Goal: Task Accomplishment & Management: Manage account settings

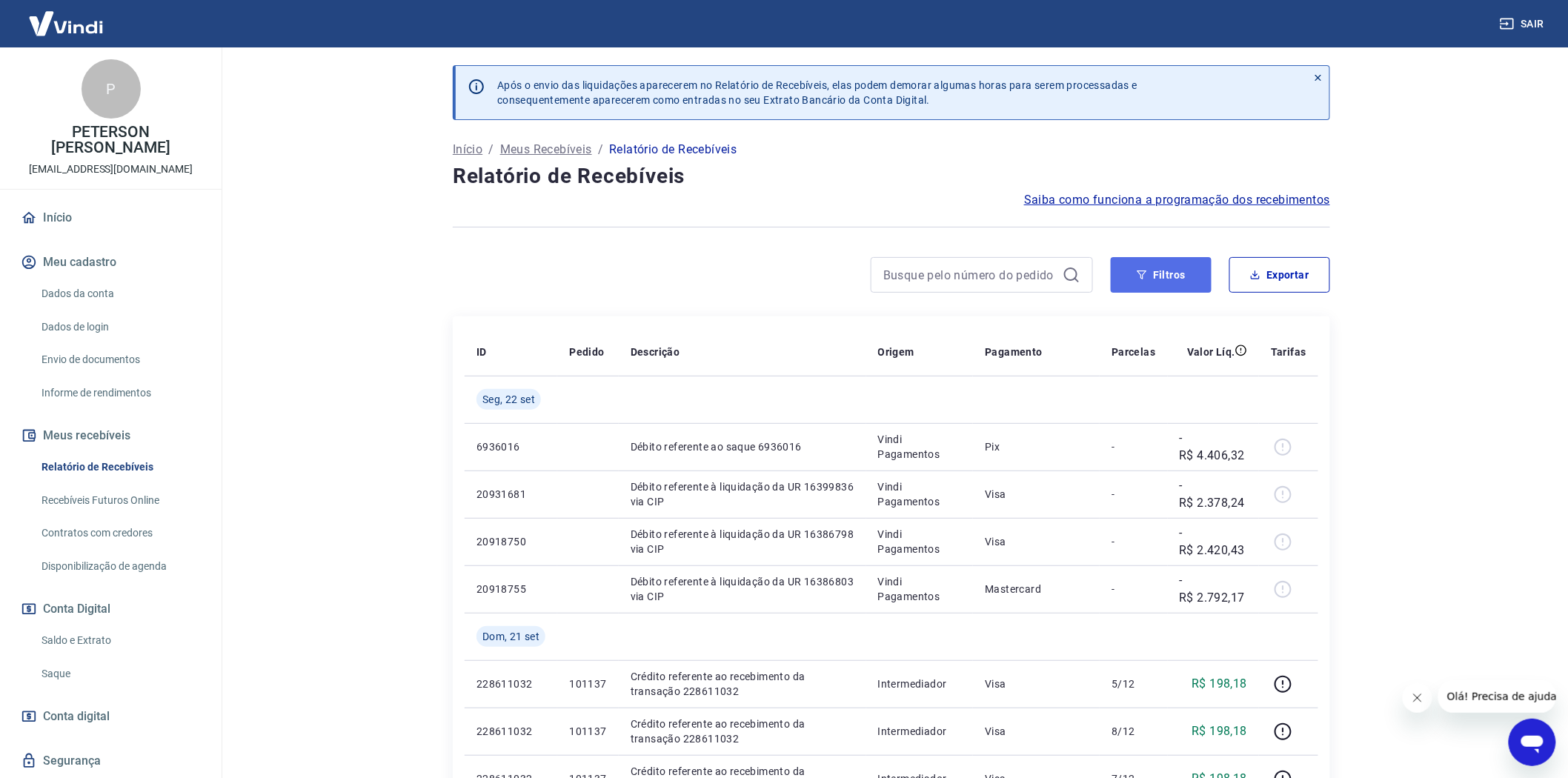
click at [1169, 270] on button "Filtros" at bounding box center [1161, 275] width 101 height 36
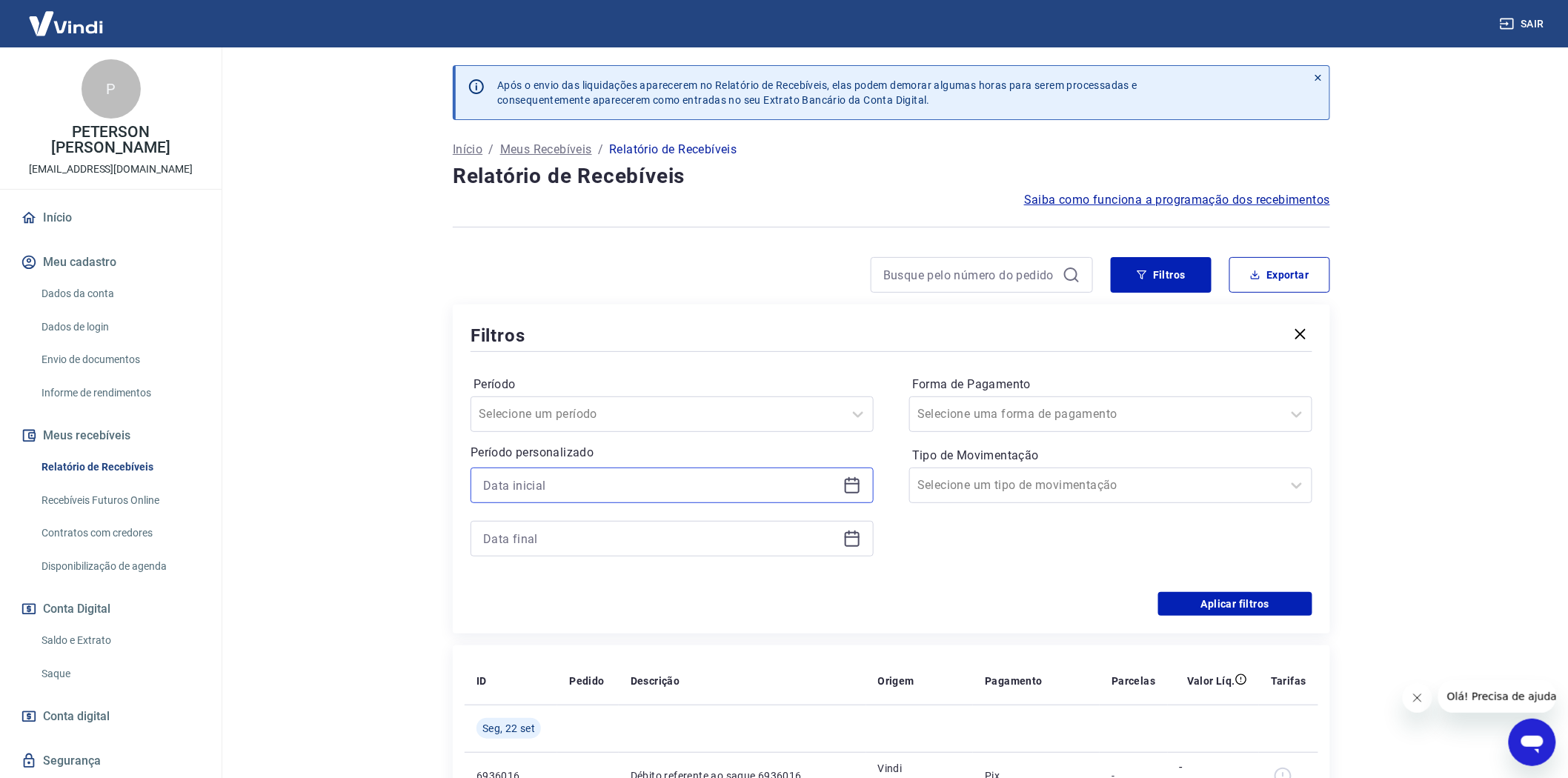
click at [507, 482] on input at bounding box center [660, 485] width 354 height 22
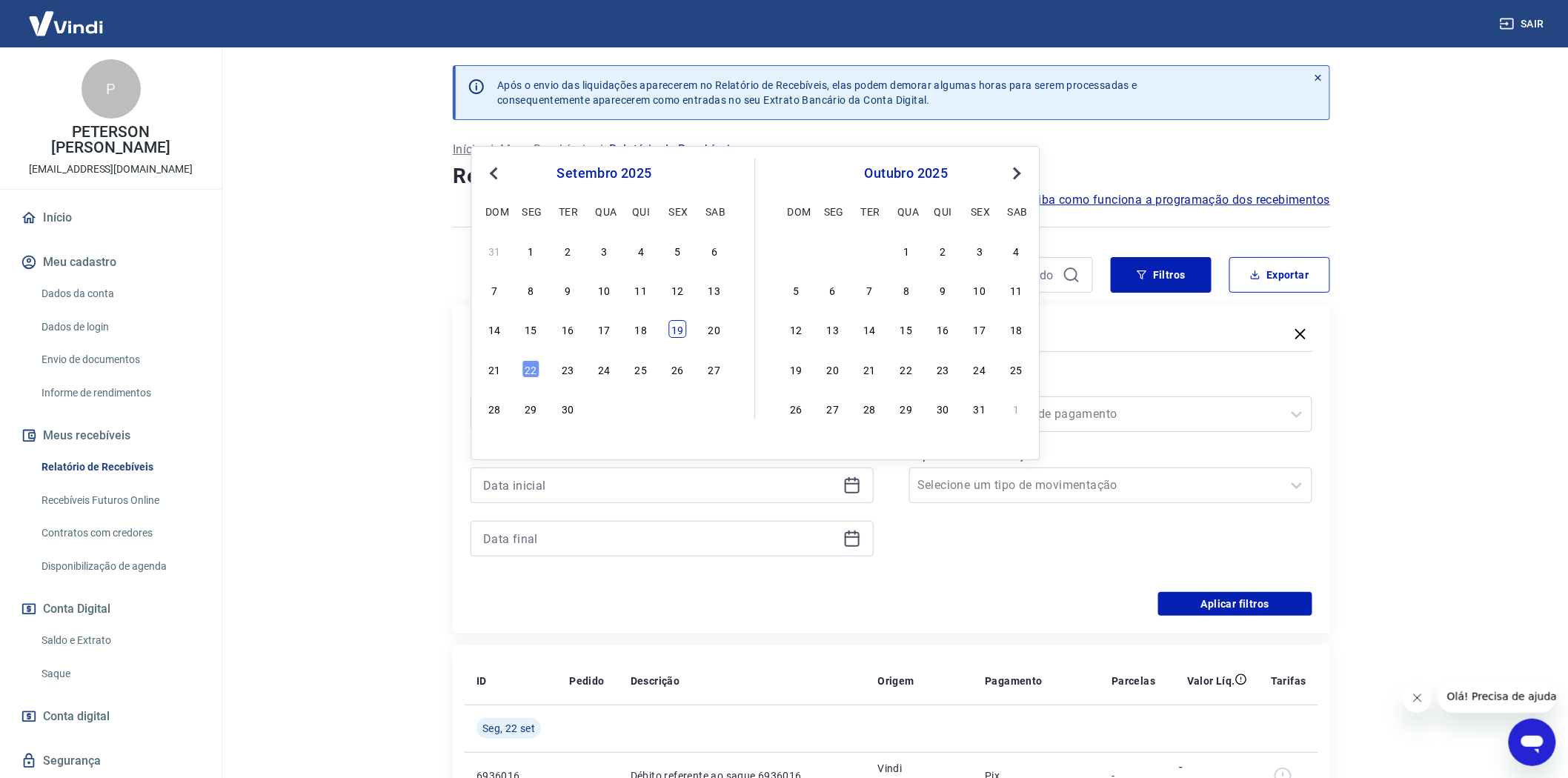
click at [680, 327] on div "19" at bounding box center [677, 329] width 18 height 18
type input "[DATE]"
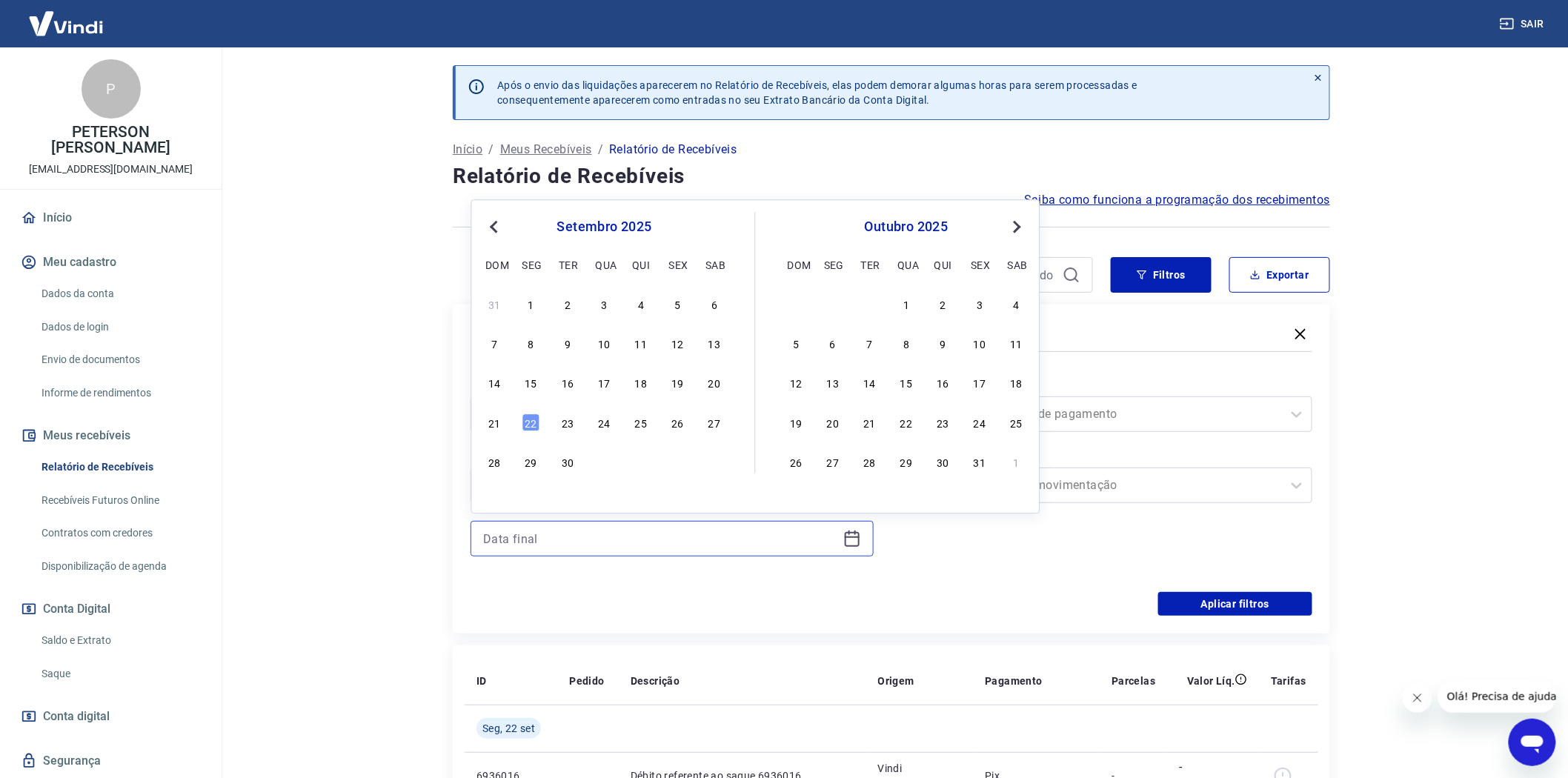
click at [523, 535] on input at bounding box center [660, 539] width 354 height 22
click at [529, 424] on div "22" at bounding box center [531, 422] width 18 height 18
type input "[DATE]"
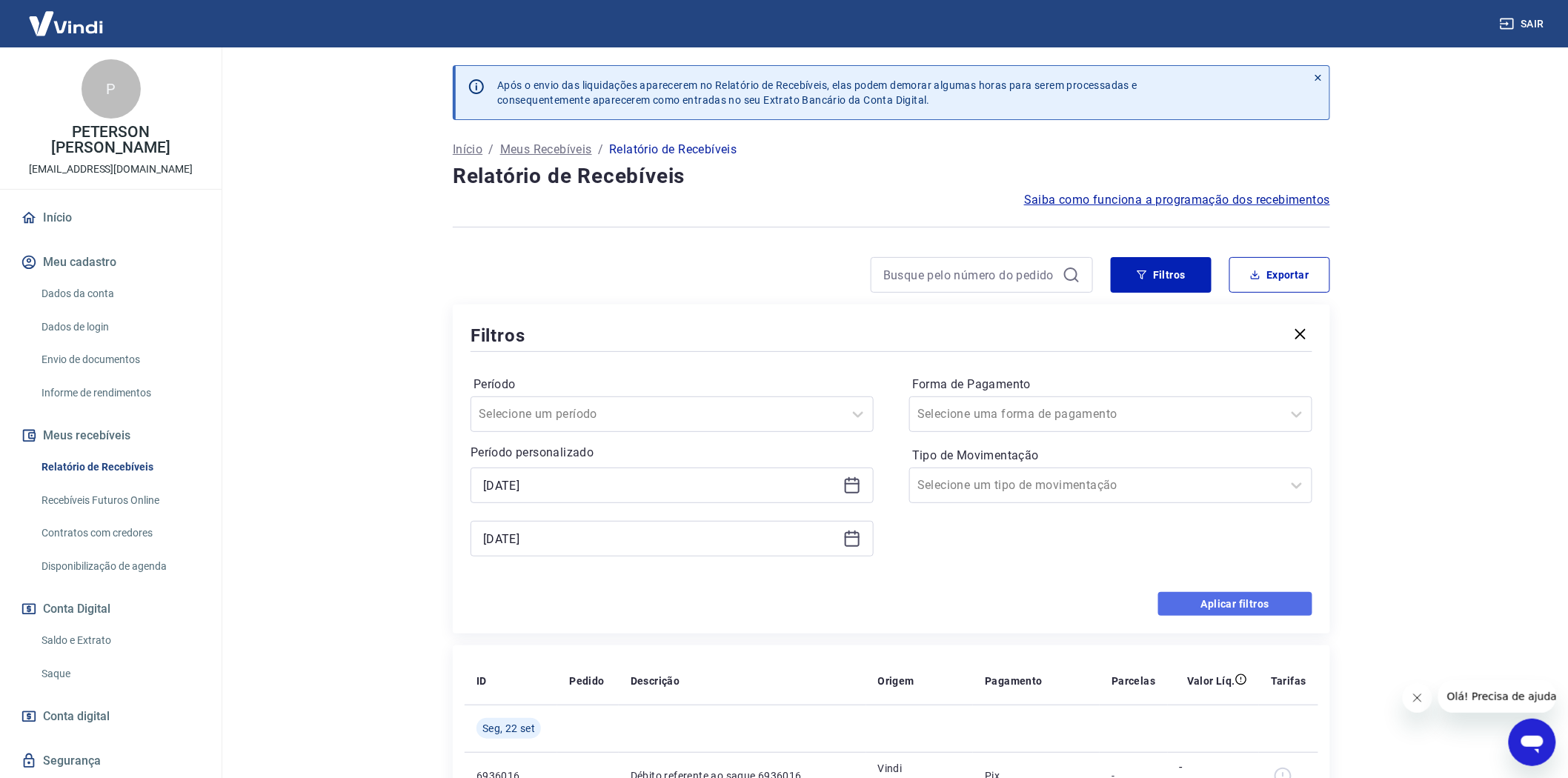
click at [1225, 602] on button "Aplicar filtros" at bounding box center [1236, 604] width 154 height 24
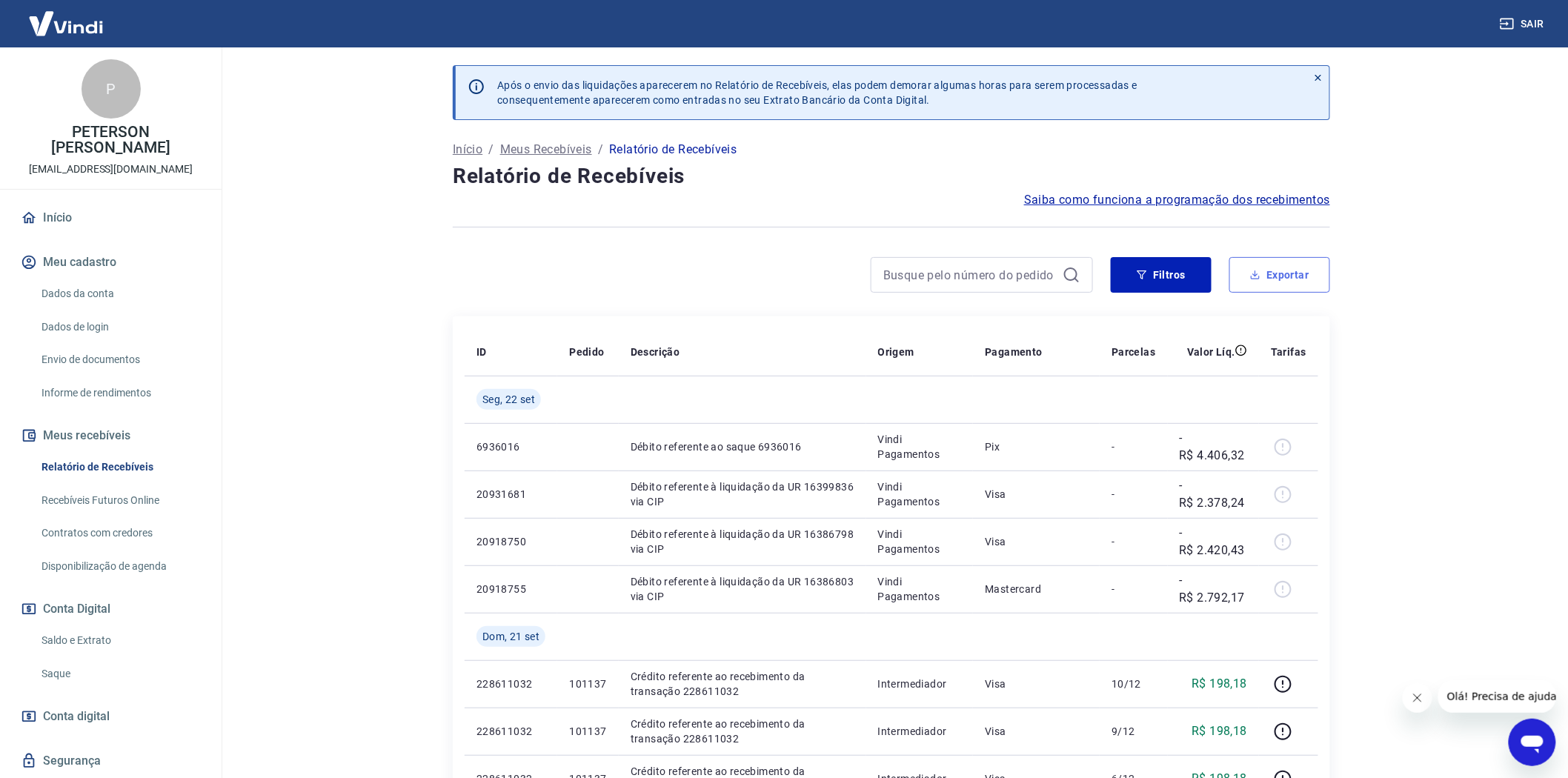
click at [1304, 272] on button "Exportar" at bounding box center [1280, 275] width 101 height 36
type input "[DATE]"
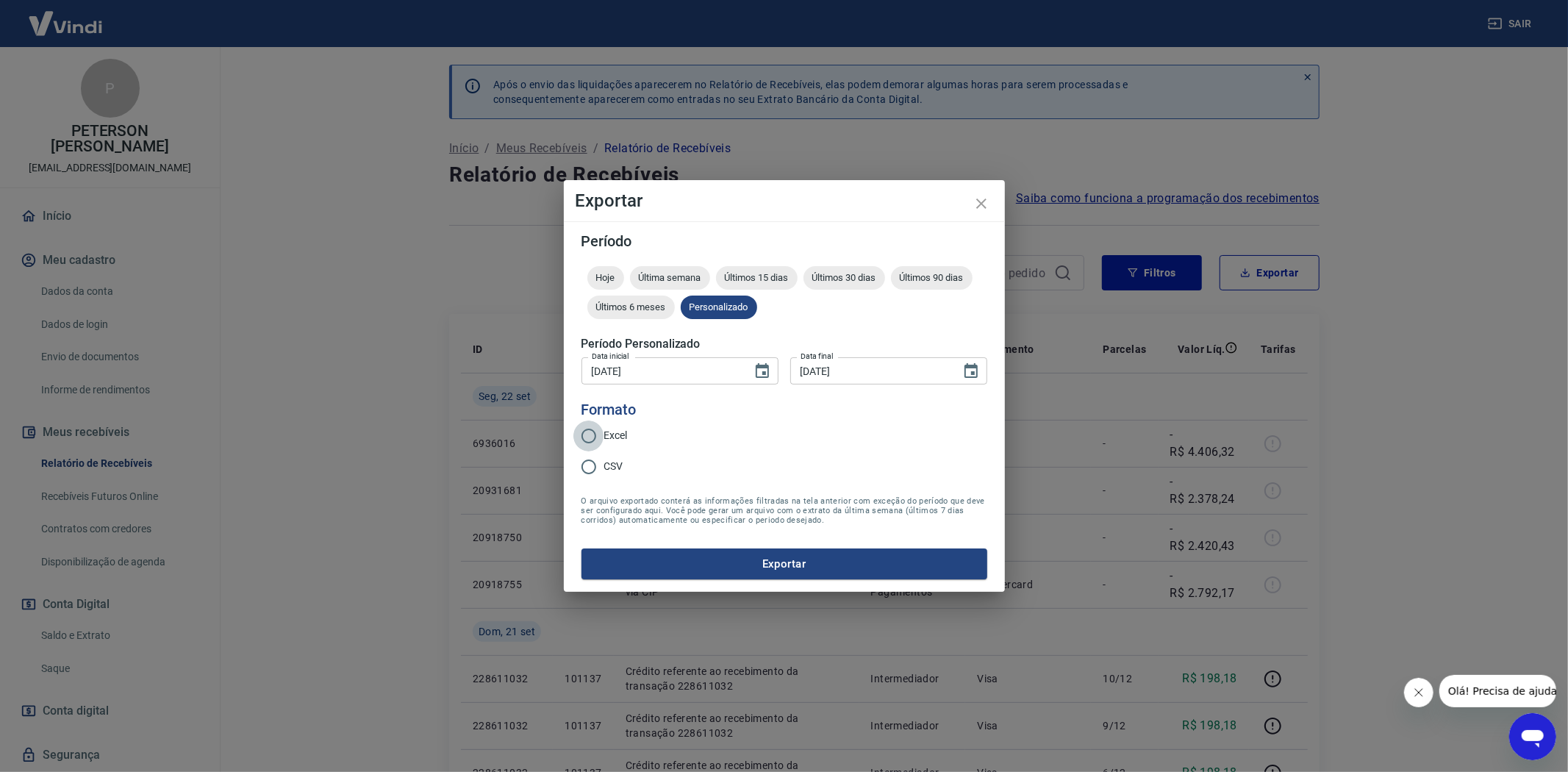
click at [590, 441] on input "Excel" at bounding box center [589, 436] width 31 height 31
radio input "true"
click at [762, 569] on button "Exportar" at bounding box center [784, 564] width 406 height 31
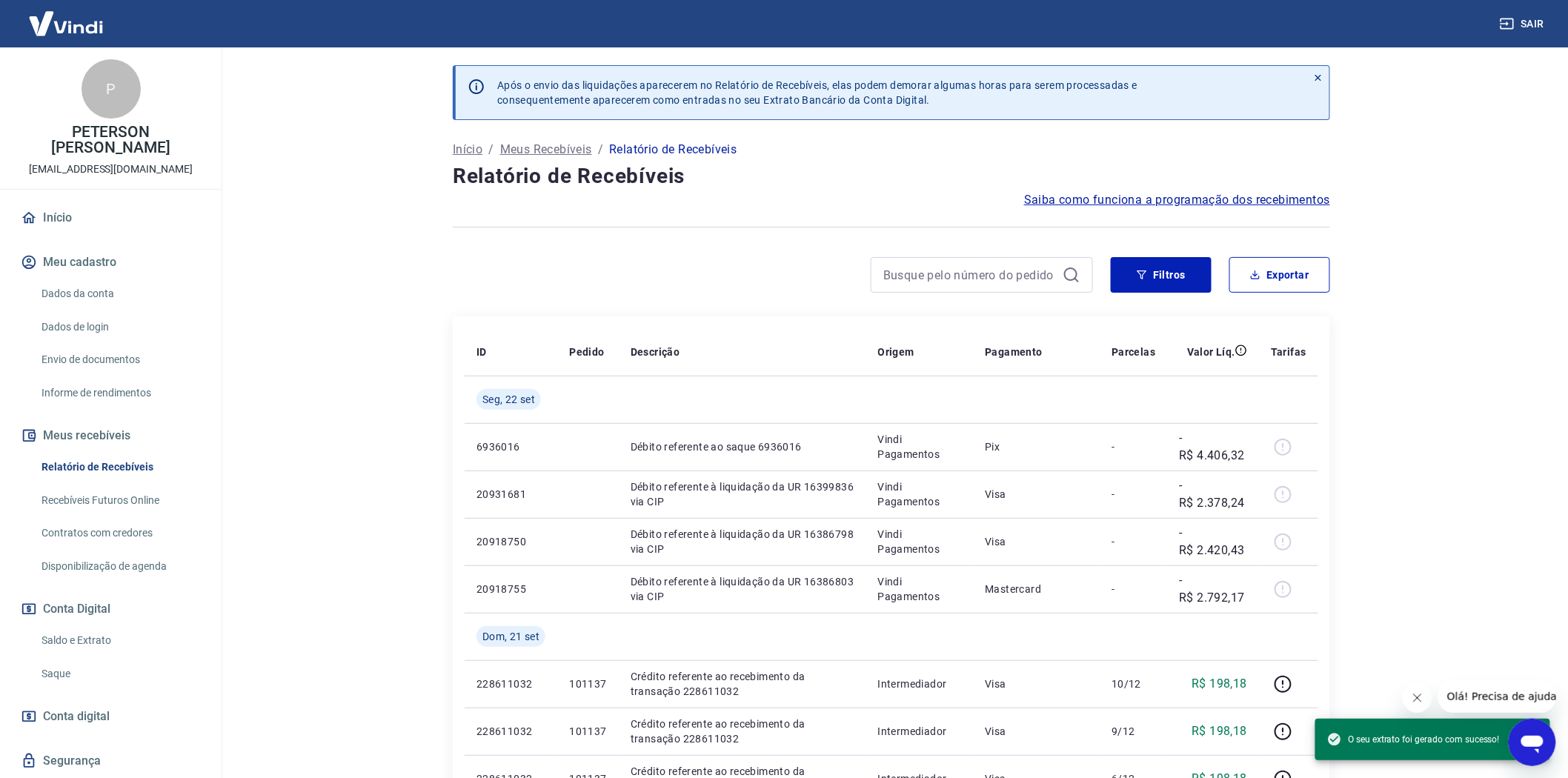
drag, startPoint x: 69, startPoint y: 642, endPoint x: 212, endPoint y: 626, distance: 143.9
click at [69, 642] on link "Saldo e Extrato" at bounding box center [119, 641] width 168 height 30
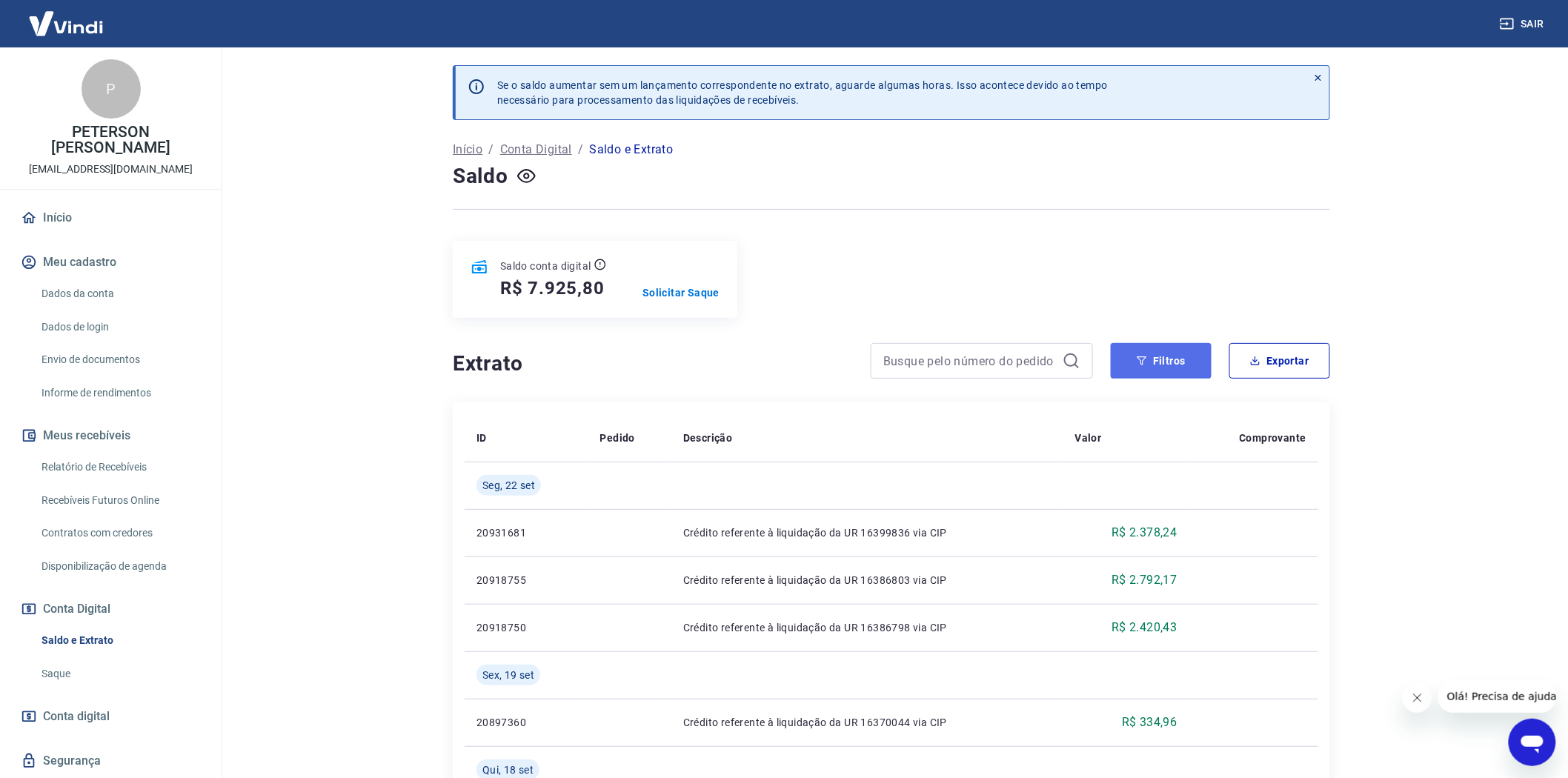
click at [1184, 359] on button "Filtros" at bounding box center [1161, 361] width 101 height 36
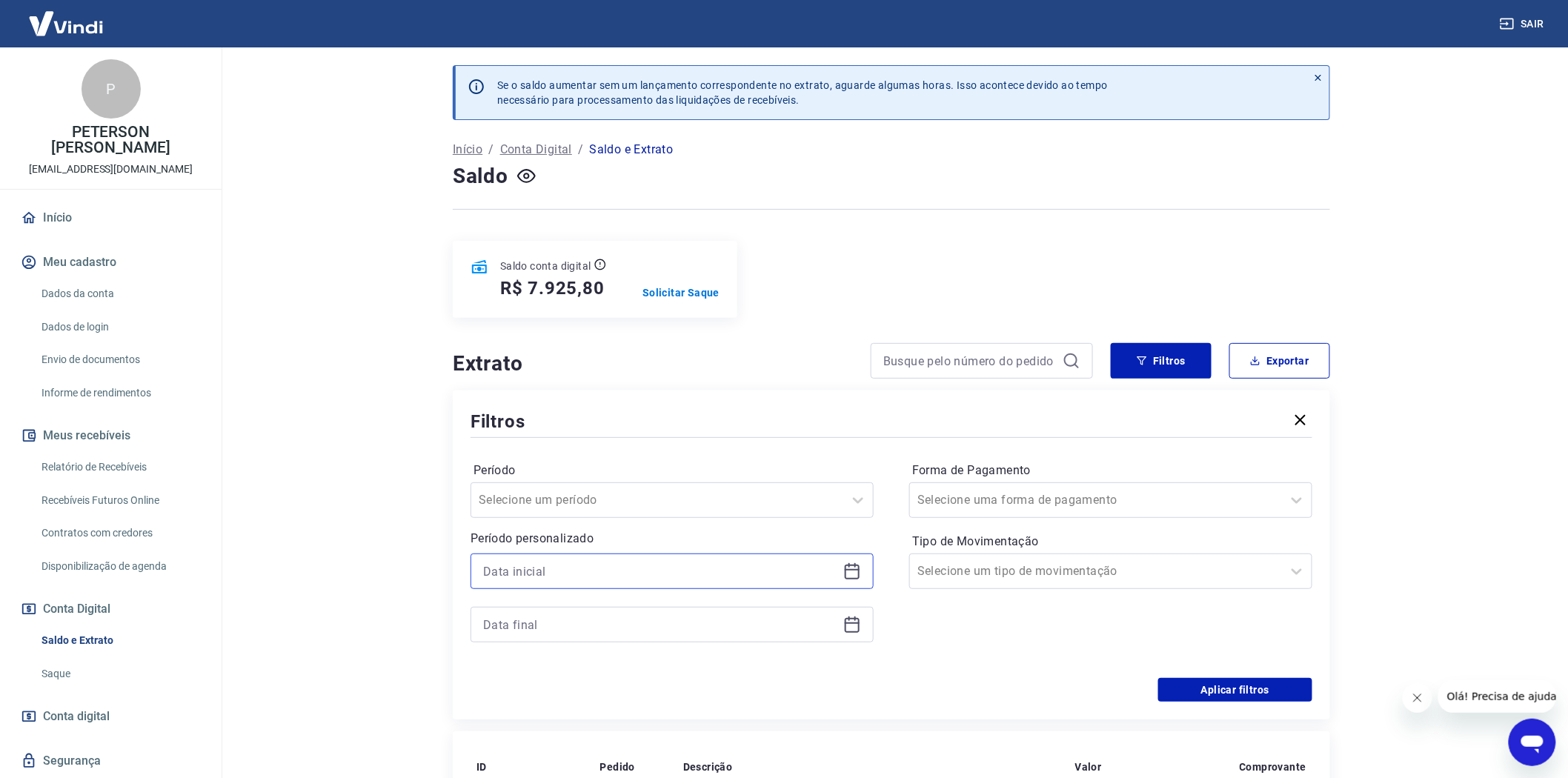
click at [507, 567] on input at bounding box center [660, 572] width 354 height 22
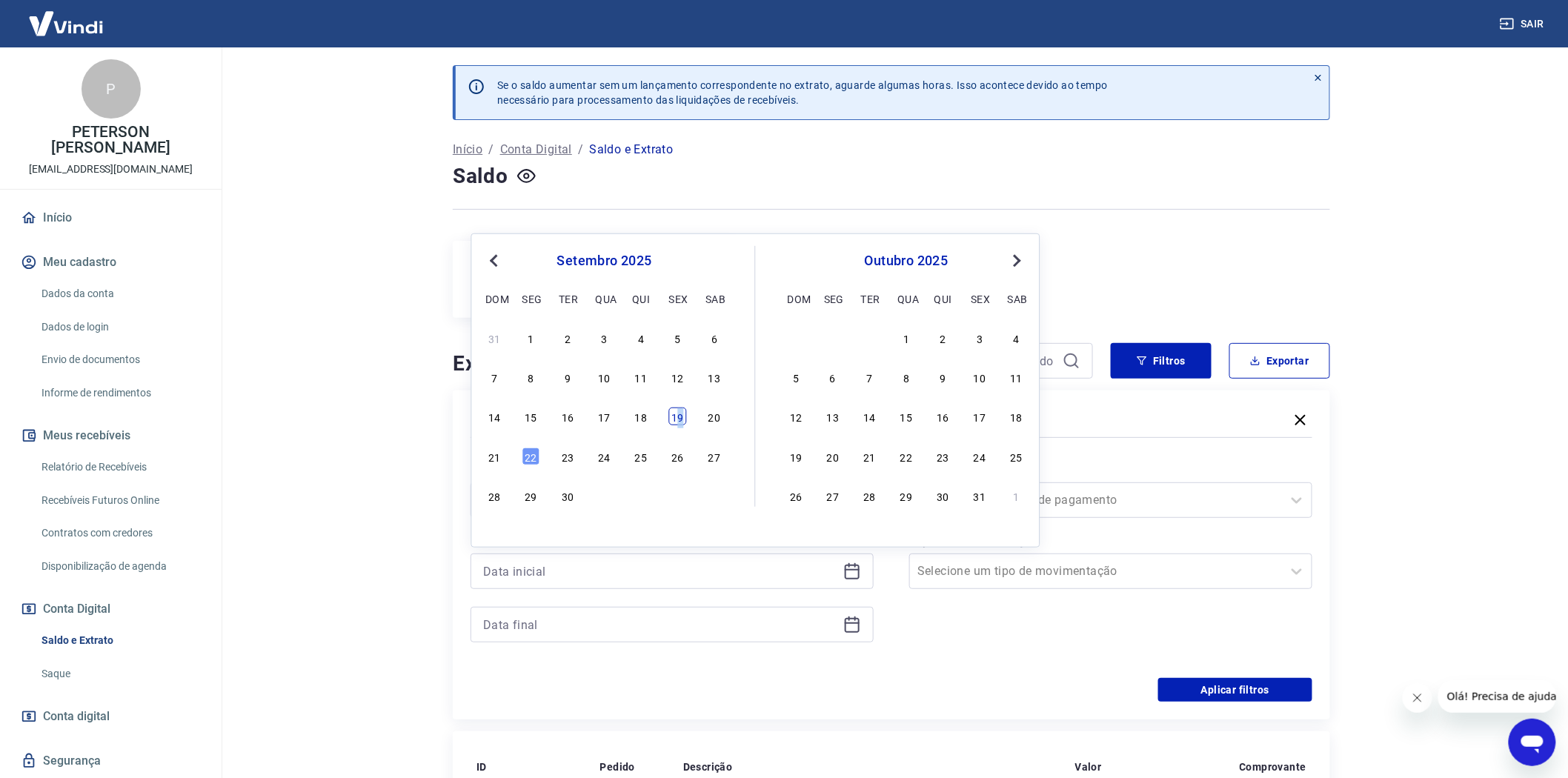
click at [680, 415] on div "19" at bounding box center [677, 416] width 18 height 18
type input "[DATE]"
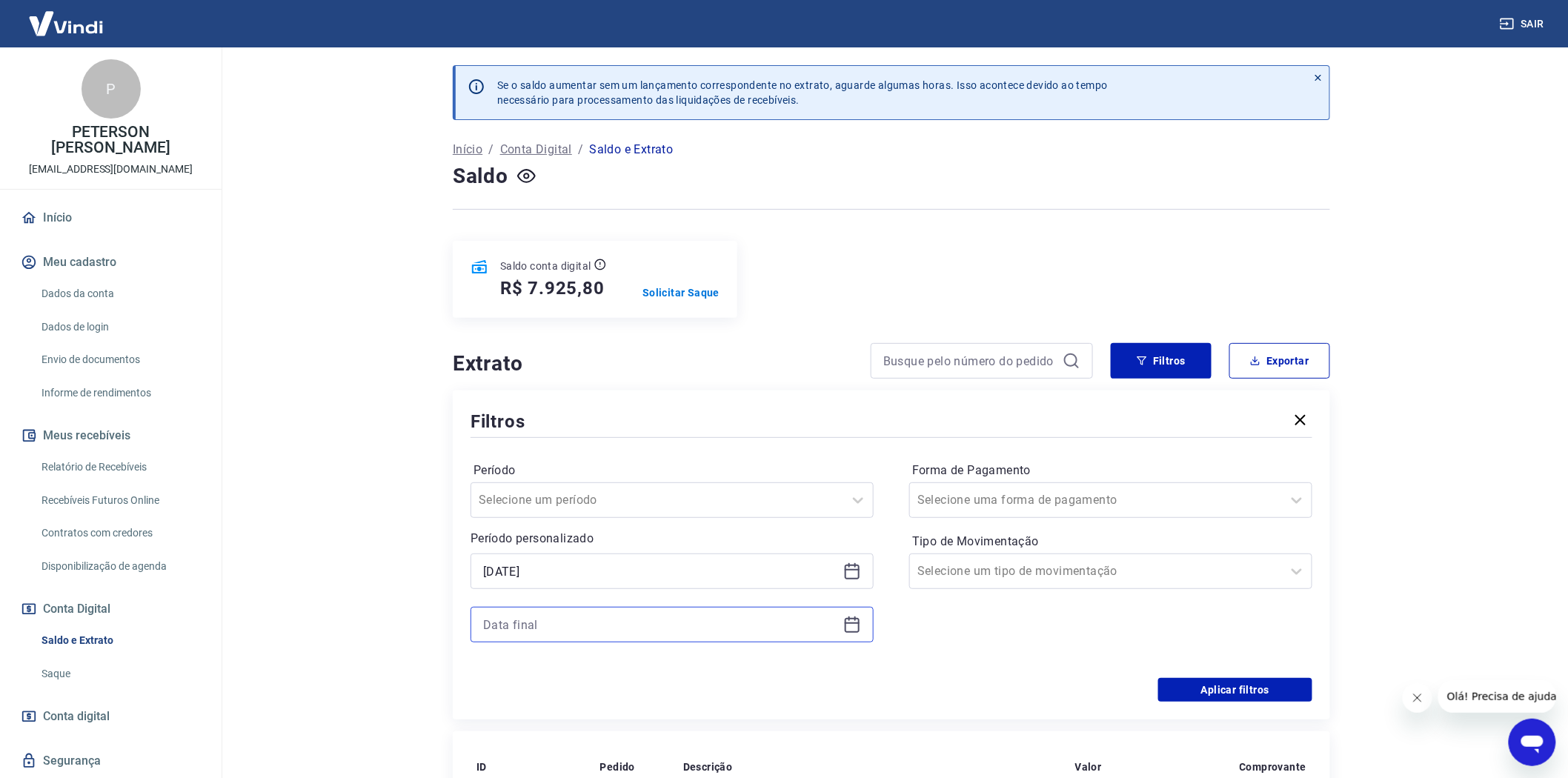
click at [523, 620] on input at bounding box center [660, 625] width 354 height 22
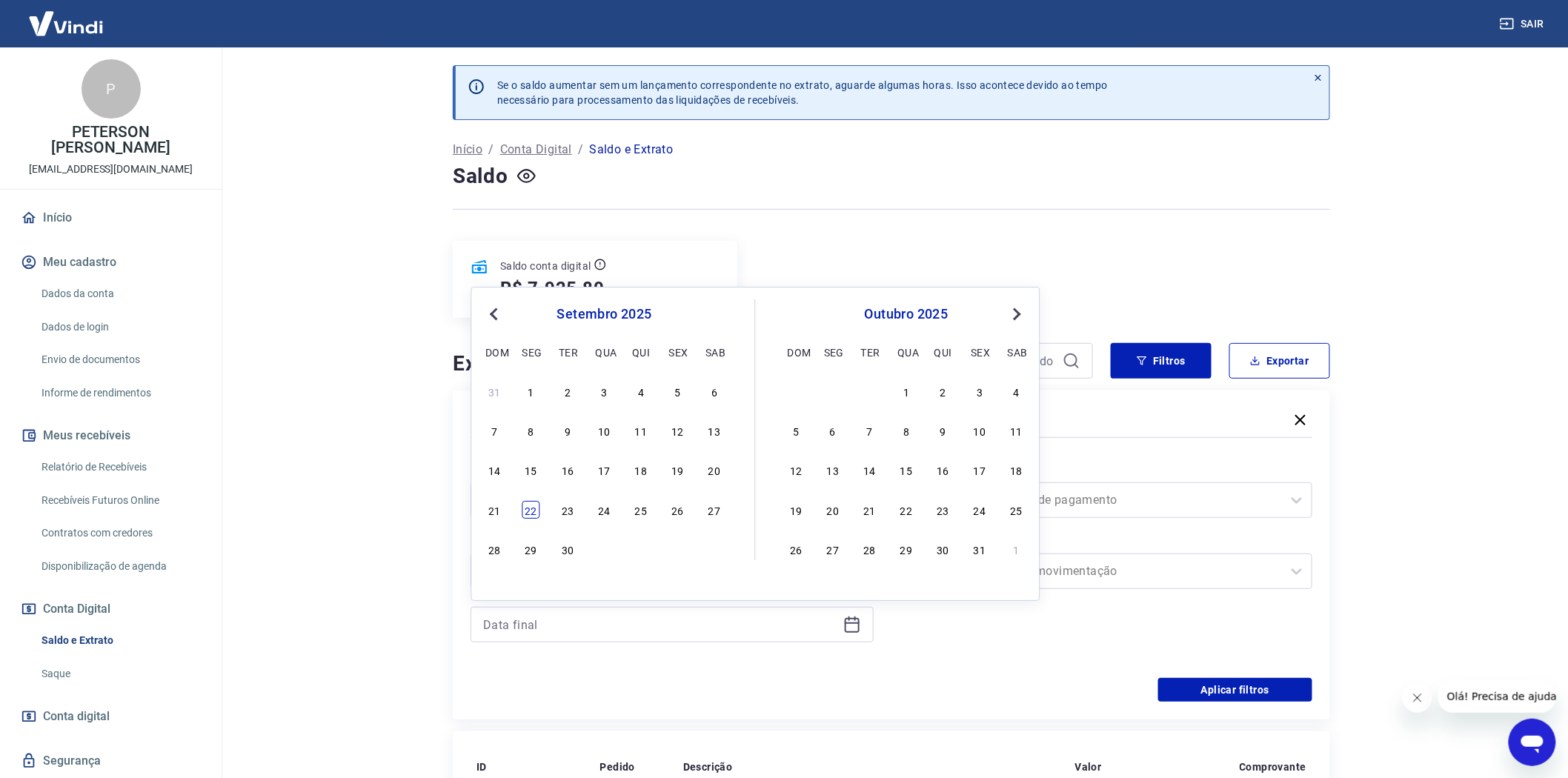
click at [524, 509] on div "22" at bounding box center [531, 509] width 18 height 18
type input "[DATE]"
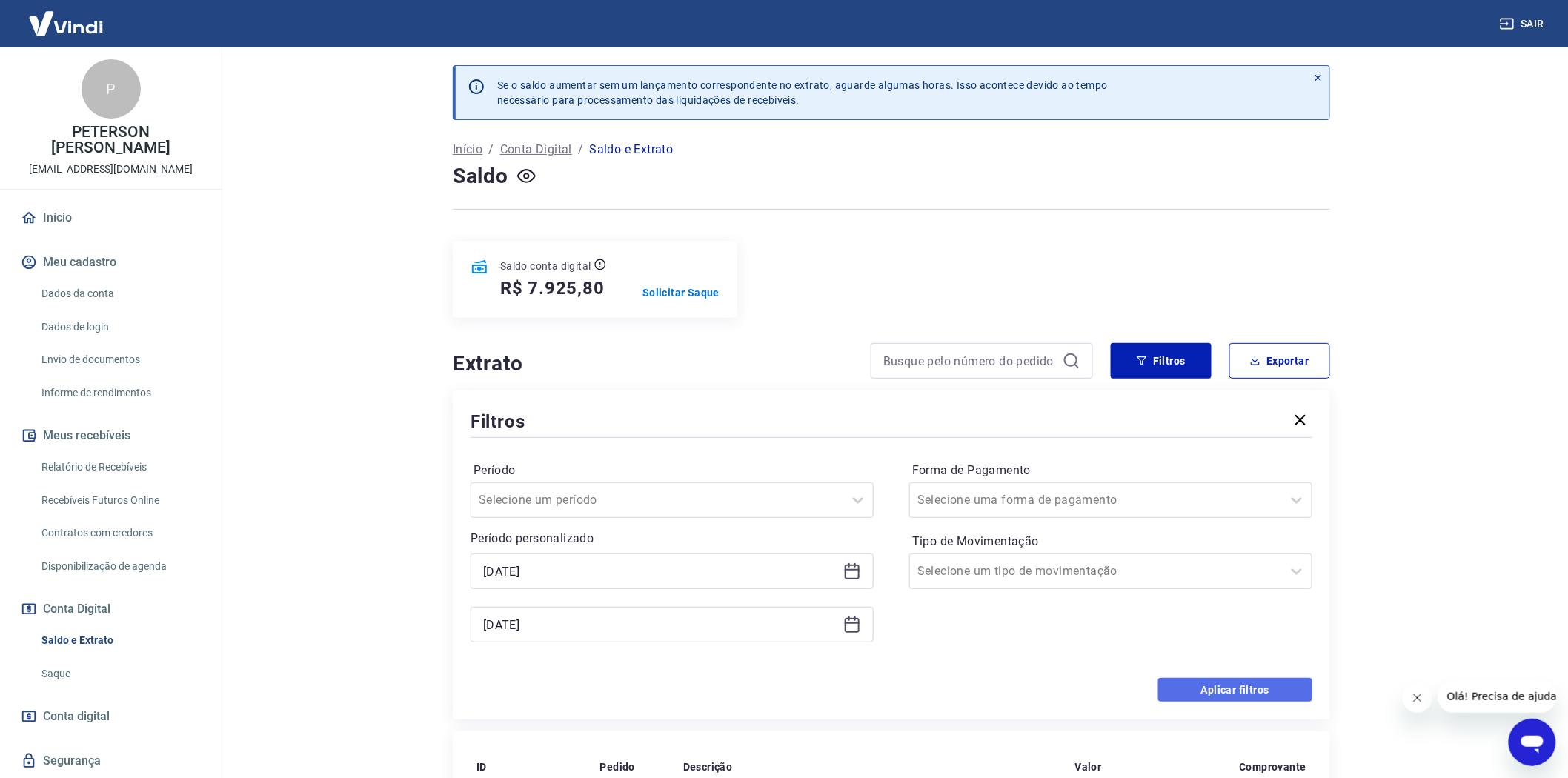
click at [1234, 698] on button "Aplicar filtros" at bounding box center [1236, 690] width 154 height 24
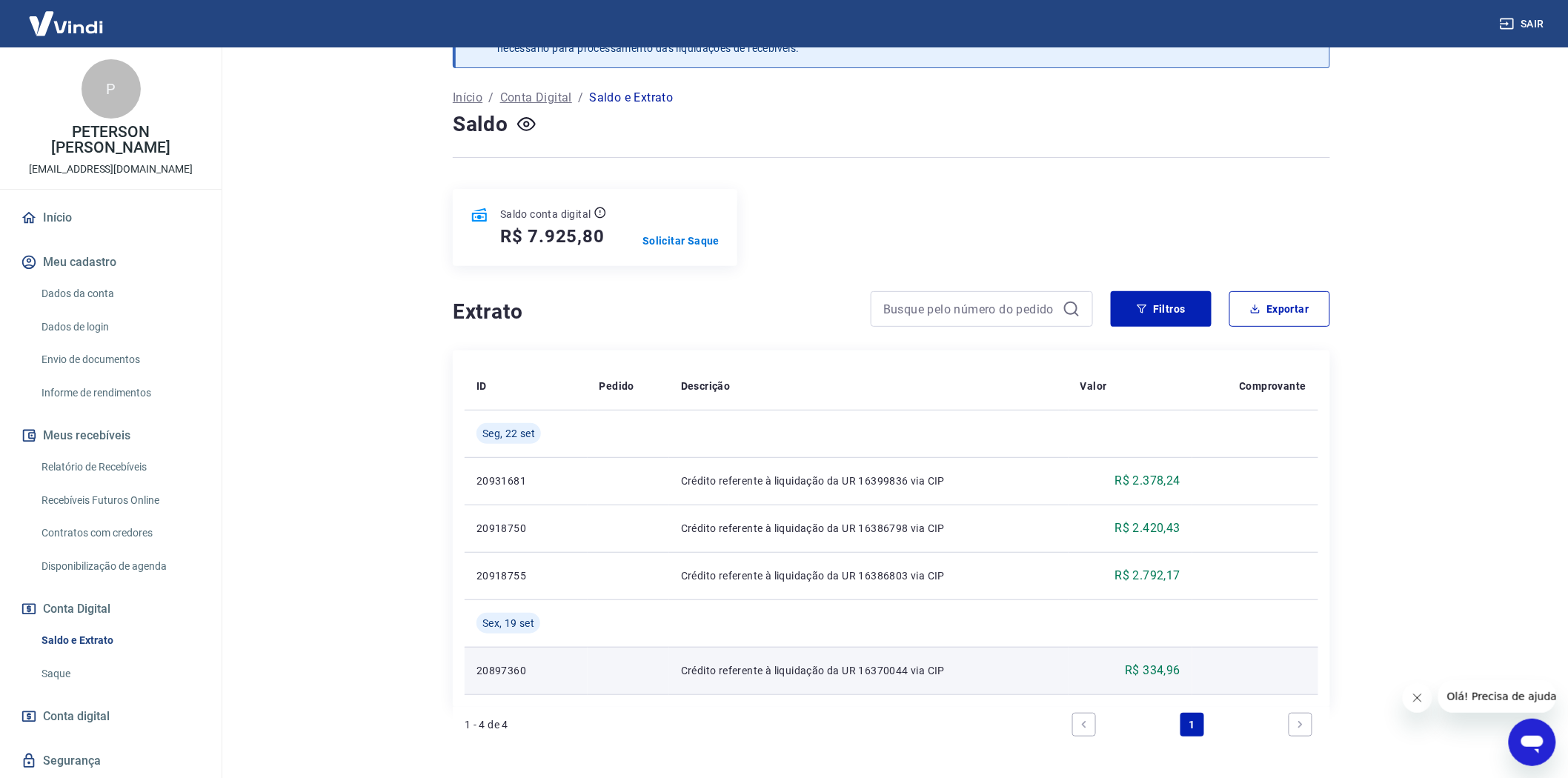
scroll to position [111, 0]
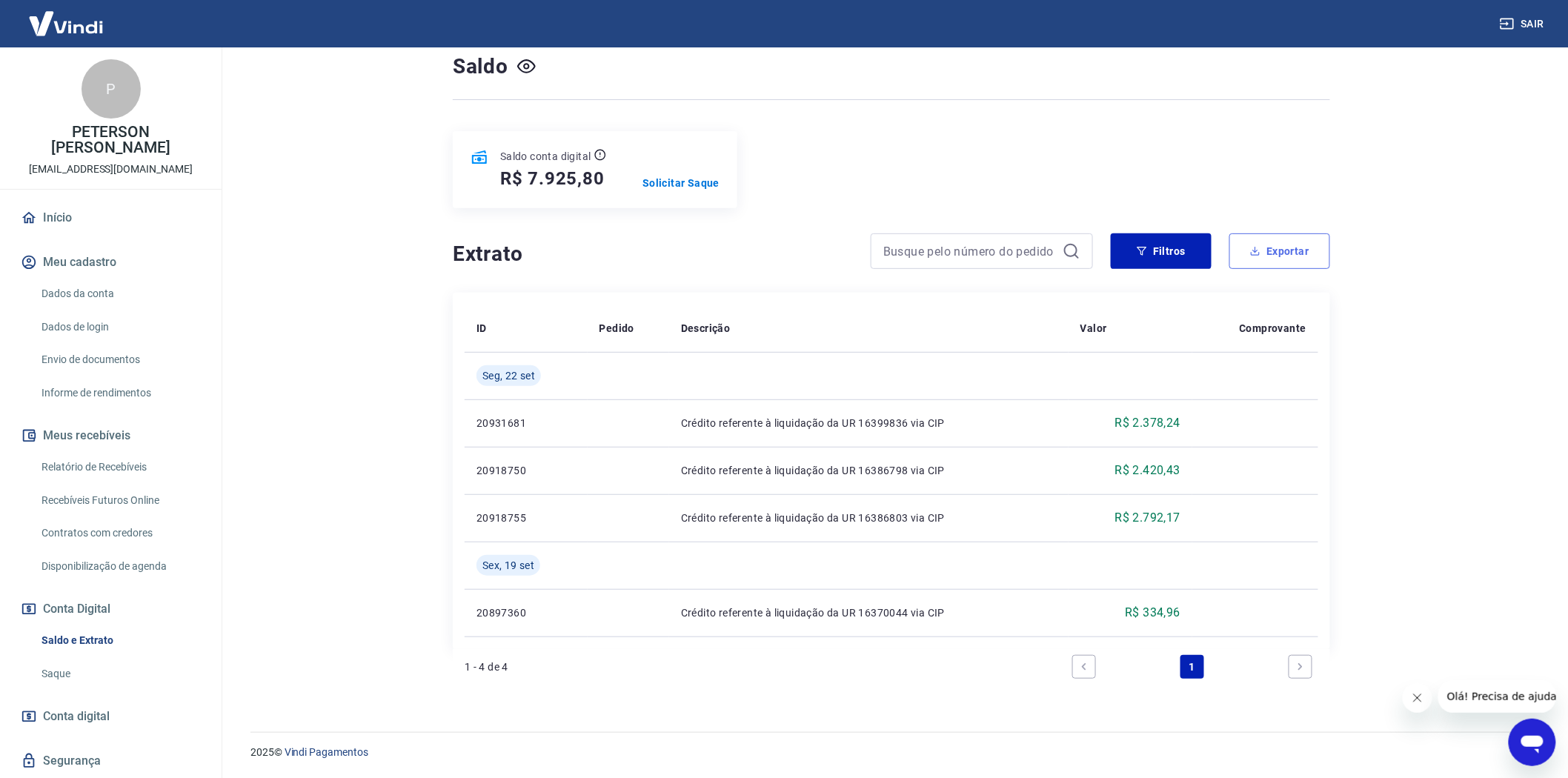
click at [1300, 254] on button "Exportar" at bounding box center [1280, 251] width 101 height 36
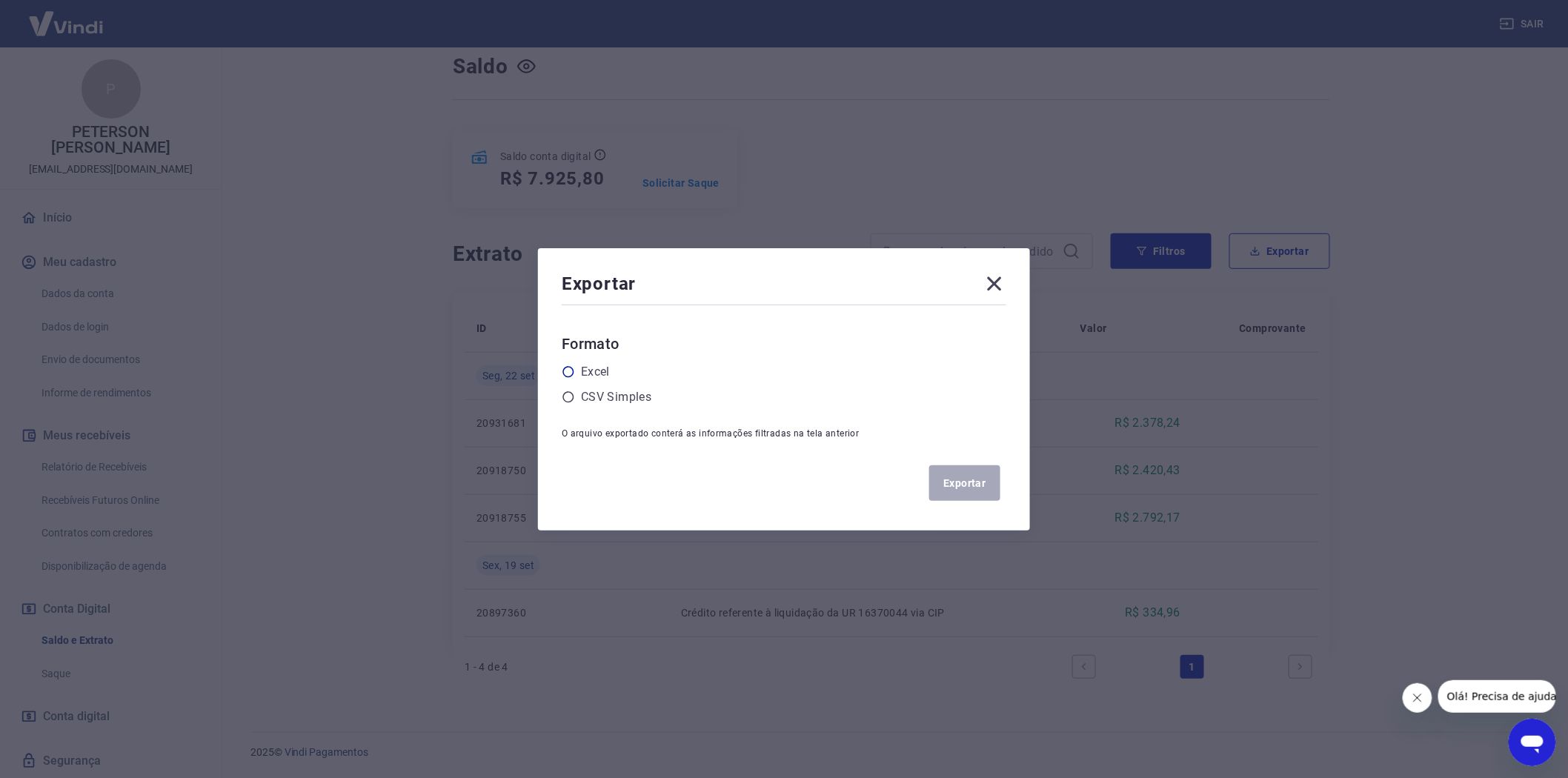
drag, startPoint x: 578, startPoint y: 368, endPoint x: 590, endPoint y: 372, distance: 12.6
click at [575, 369] on icon at bounding box center [568, 372] width 14 height 14
click at [0, 0] on input "radio" at bounding box center [0, 0] width 0 height 0
click at [968, 495] on button "Exportar" at bounding box center [965, 483] width 71 height 36
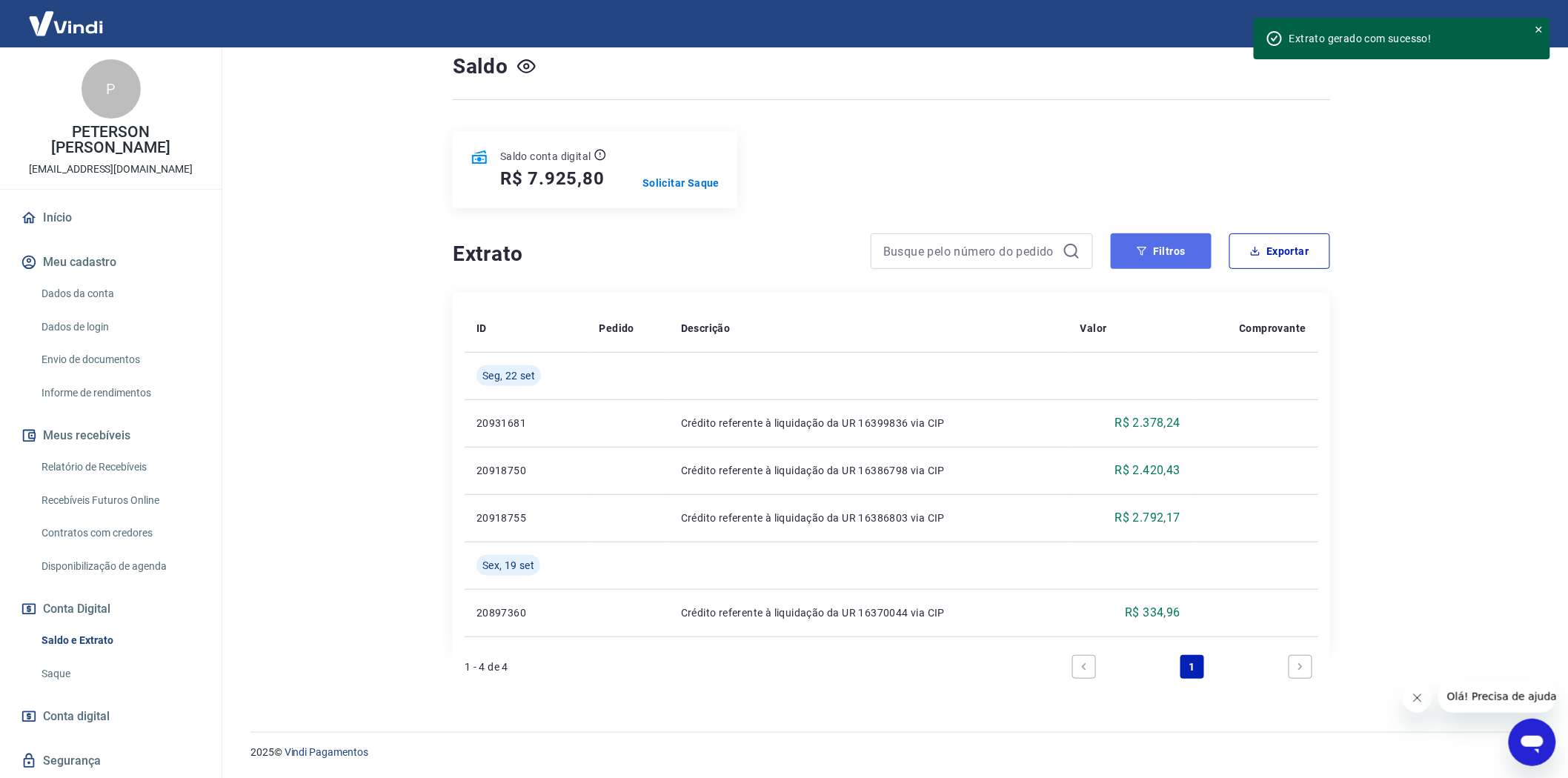
click at [1172, 236] on button "Filtros" at bounding box center [1161, 251] width 101 height 36
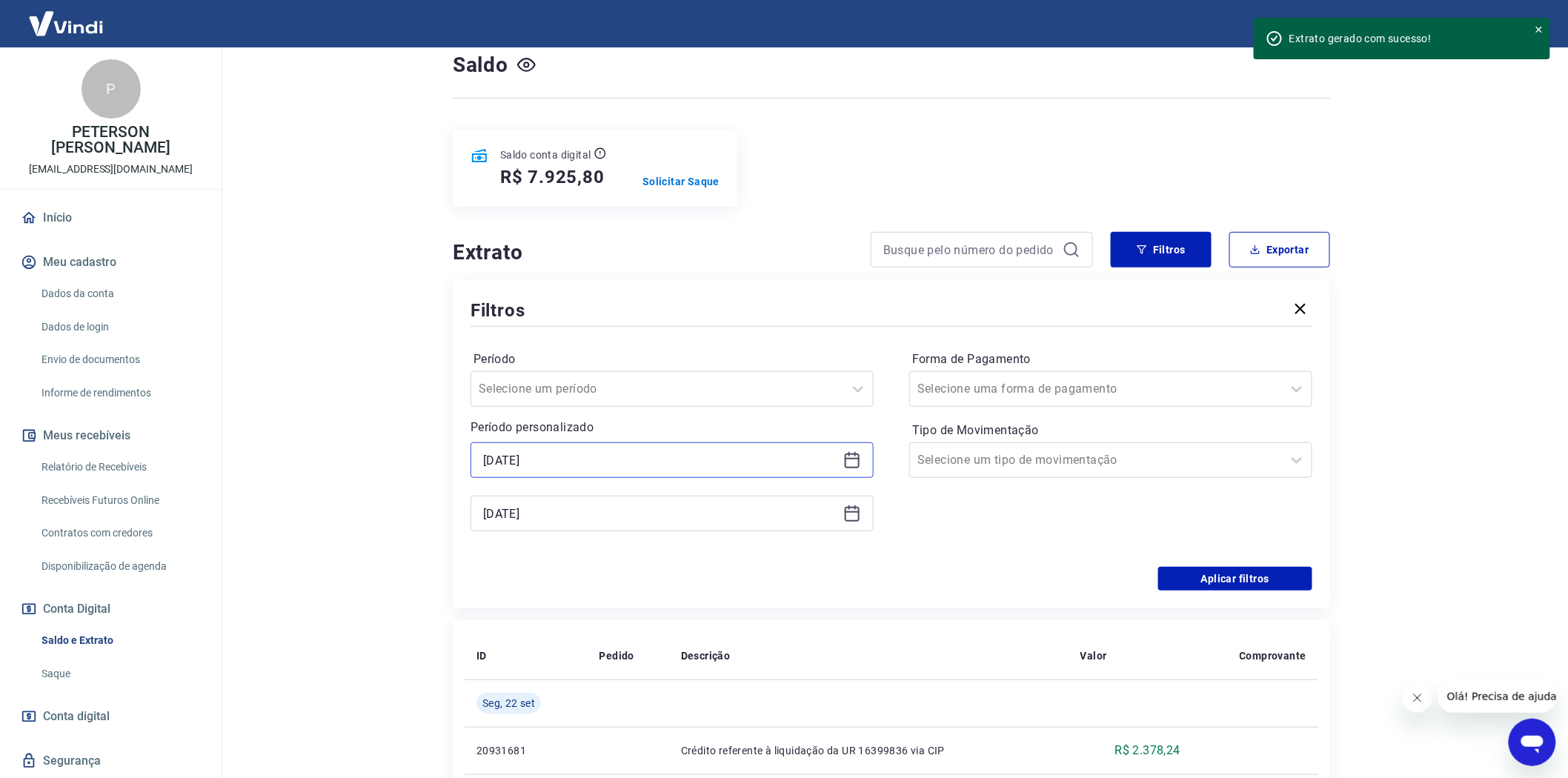
click at [524, 459] on input "[DATE]" at bounding box center [660, 460] width 354 height 22
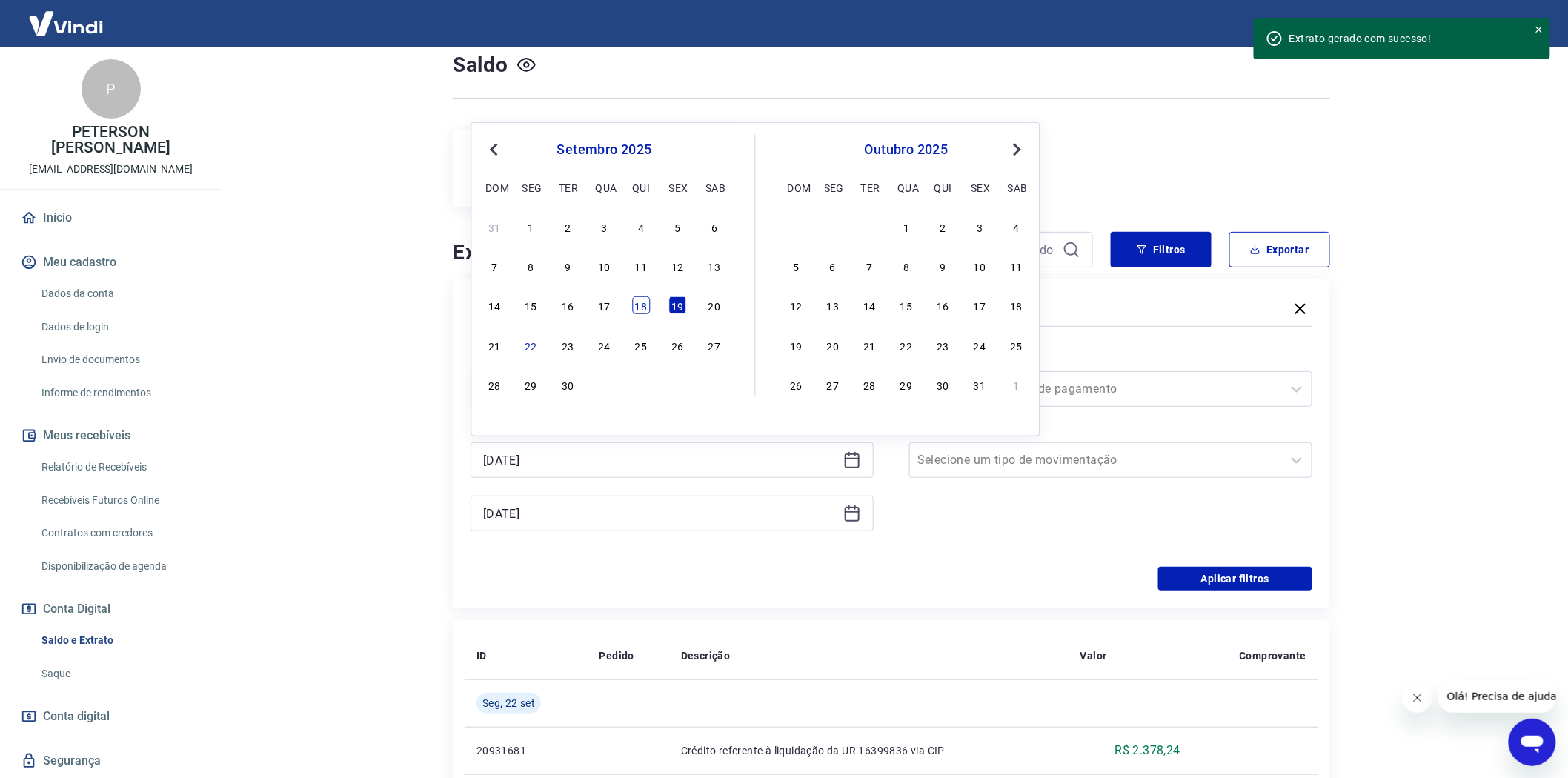
click at [644, 302] on div "18" at bounding box center [641, 305] width 18 height 18
type input "[DATE]"
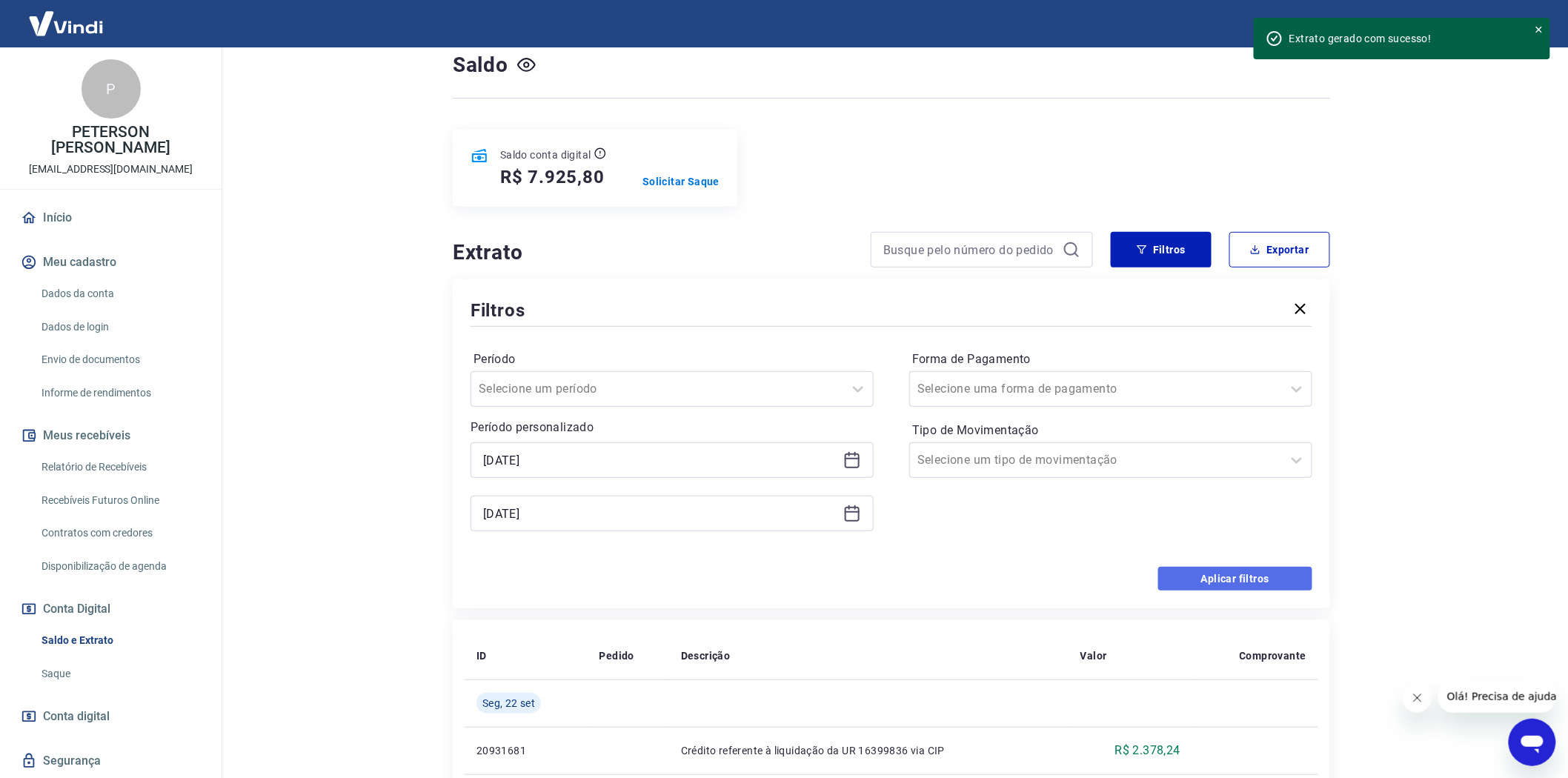
click at [1231, 581] on button "Aplicar filtros" at bounding box center [1236, 578] width 154 height 24
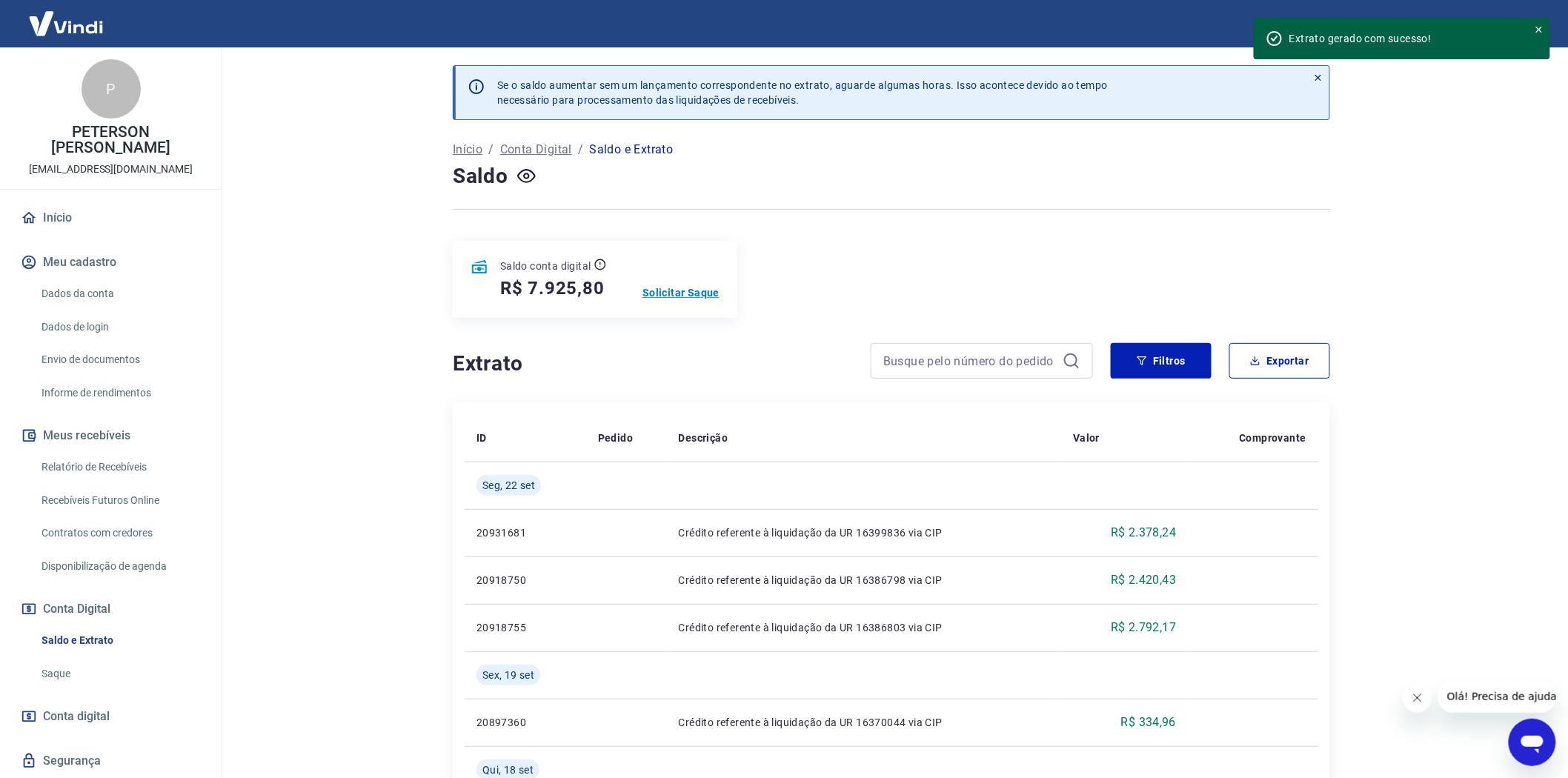
click at [670, 291] on p "Solicitar Saque" at bounding box center [681, 293] width 77 height 15
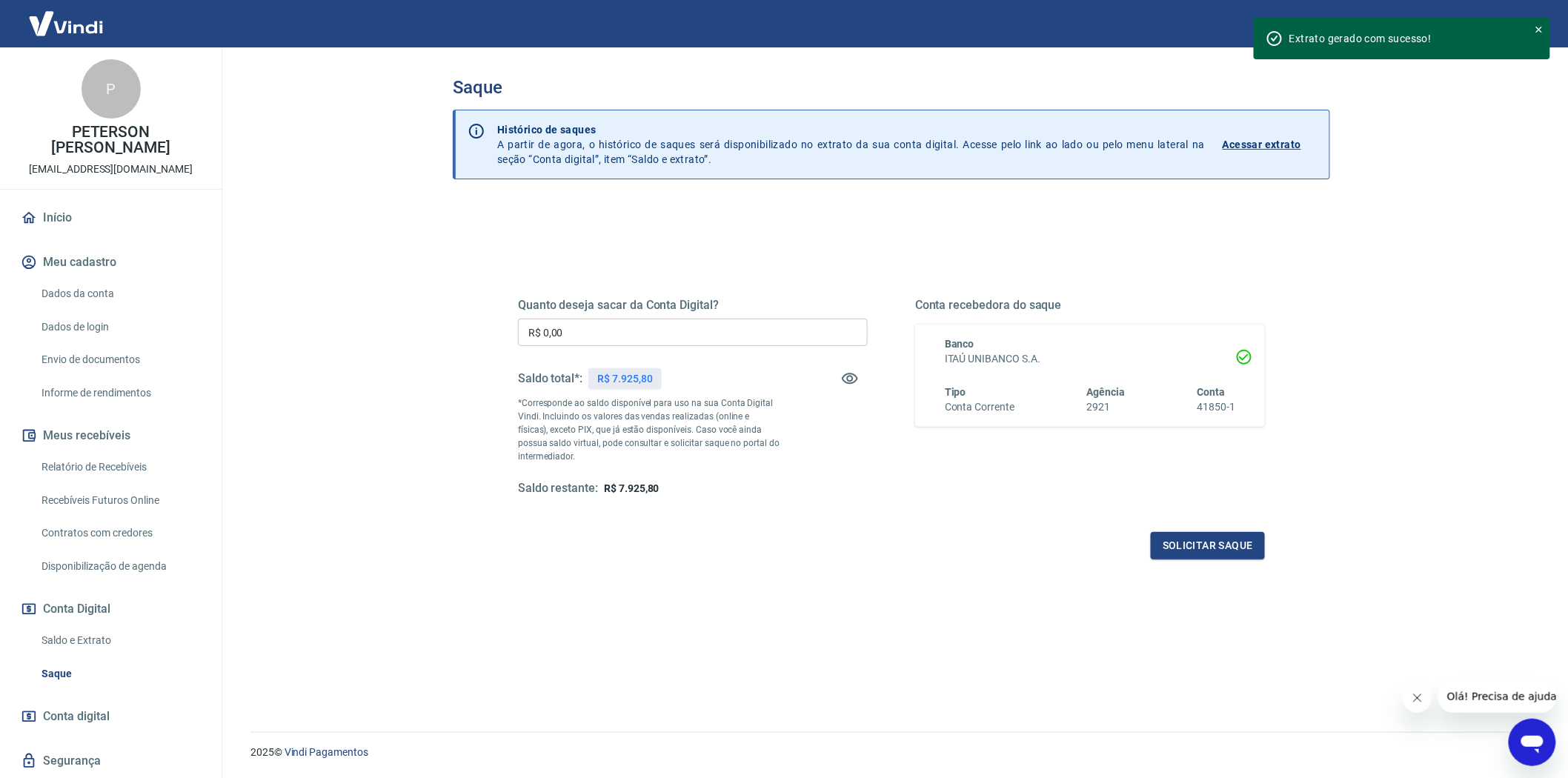
click at [567, 332] on input "R$ 0,00" at bounding box center [694, 332] width 350 height 27
type input "R$ 7.925,80"
click at [1208, 535] on button "Solicitar saque" at bounding box center [1208, 545] width 114 height 27
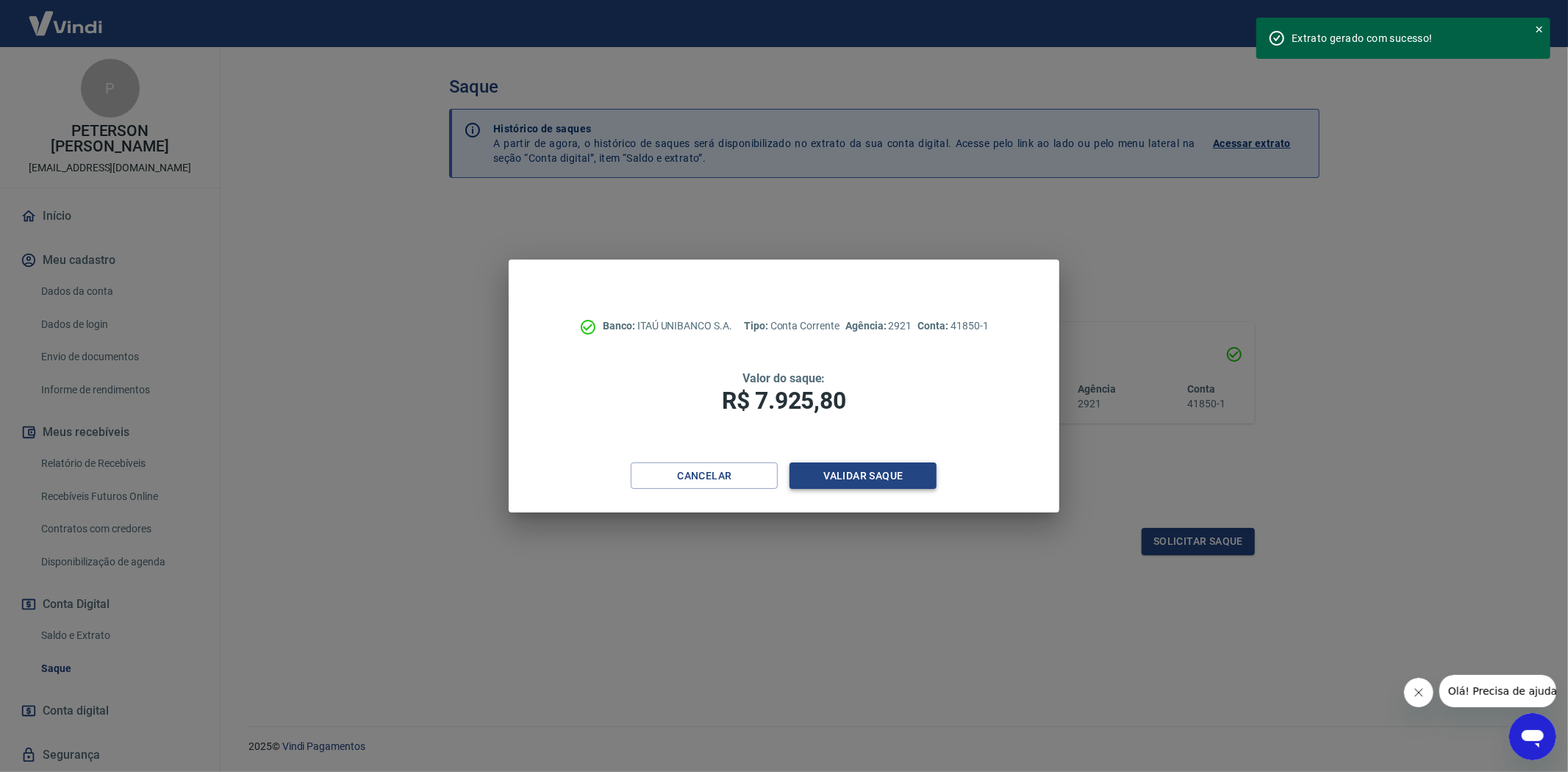
click at [865, 473] on button "Validar saque" at bounding box center [862, 476] width 147 height 27
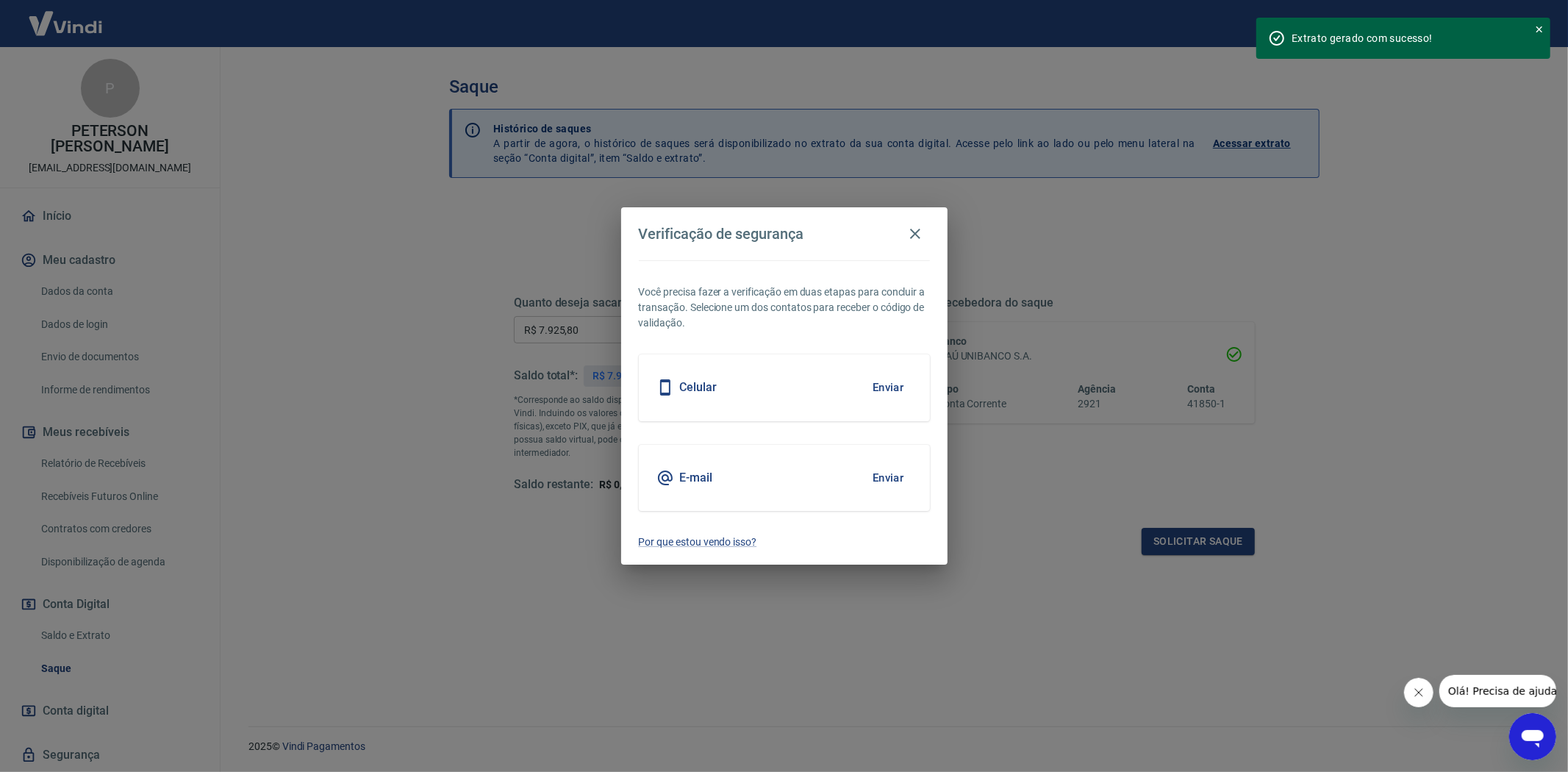
click at [886, 473] on button "Enviar" at bounding box center [888, 477] width 48 height 31
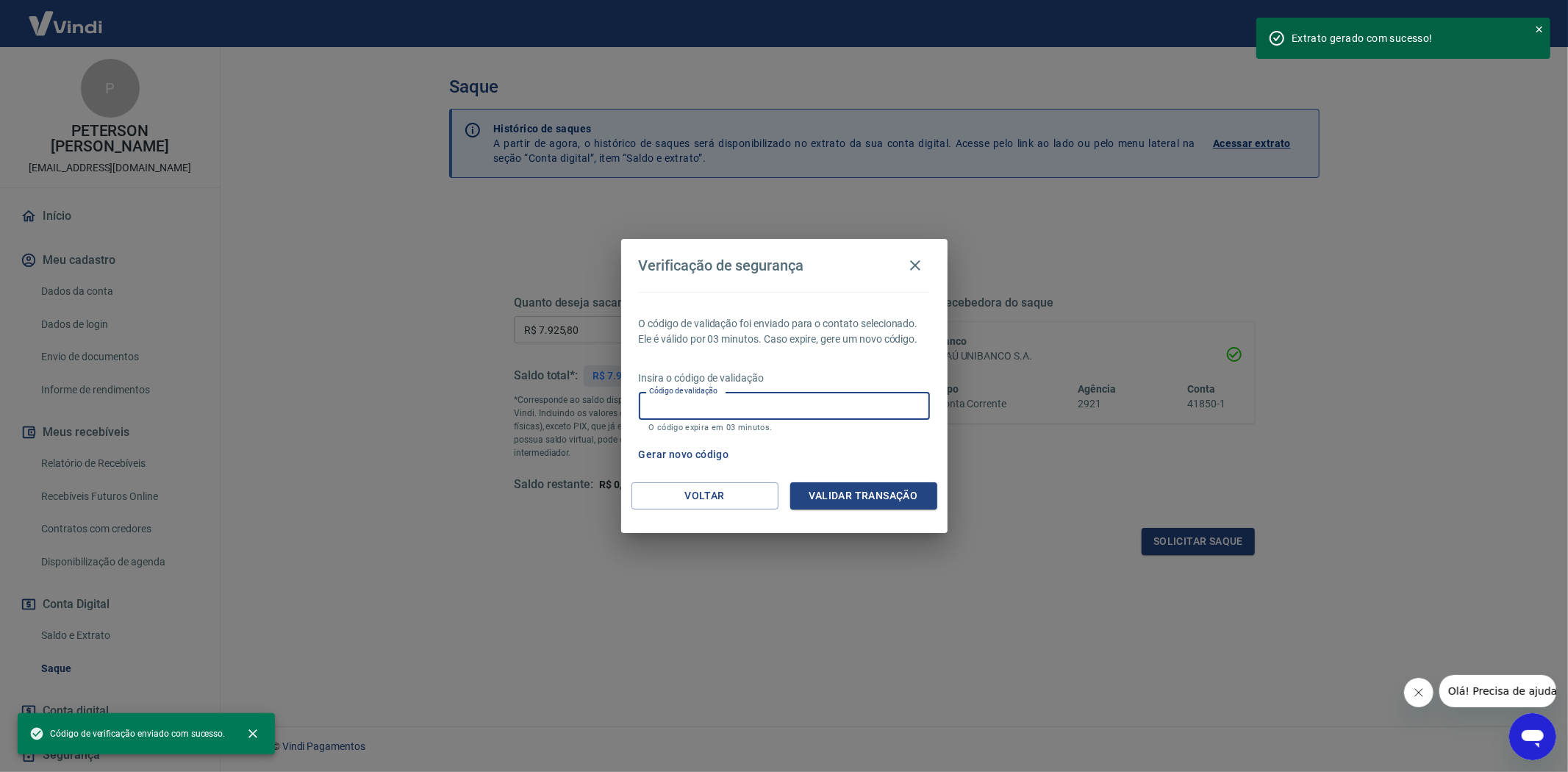
click at [711, 410] on input "Código de validação" at bounding box center [784, 405] width 291 height 27
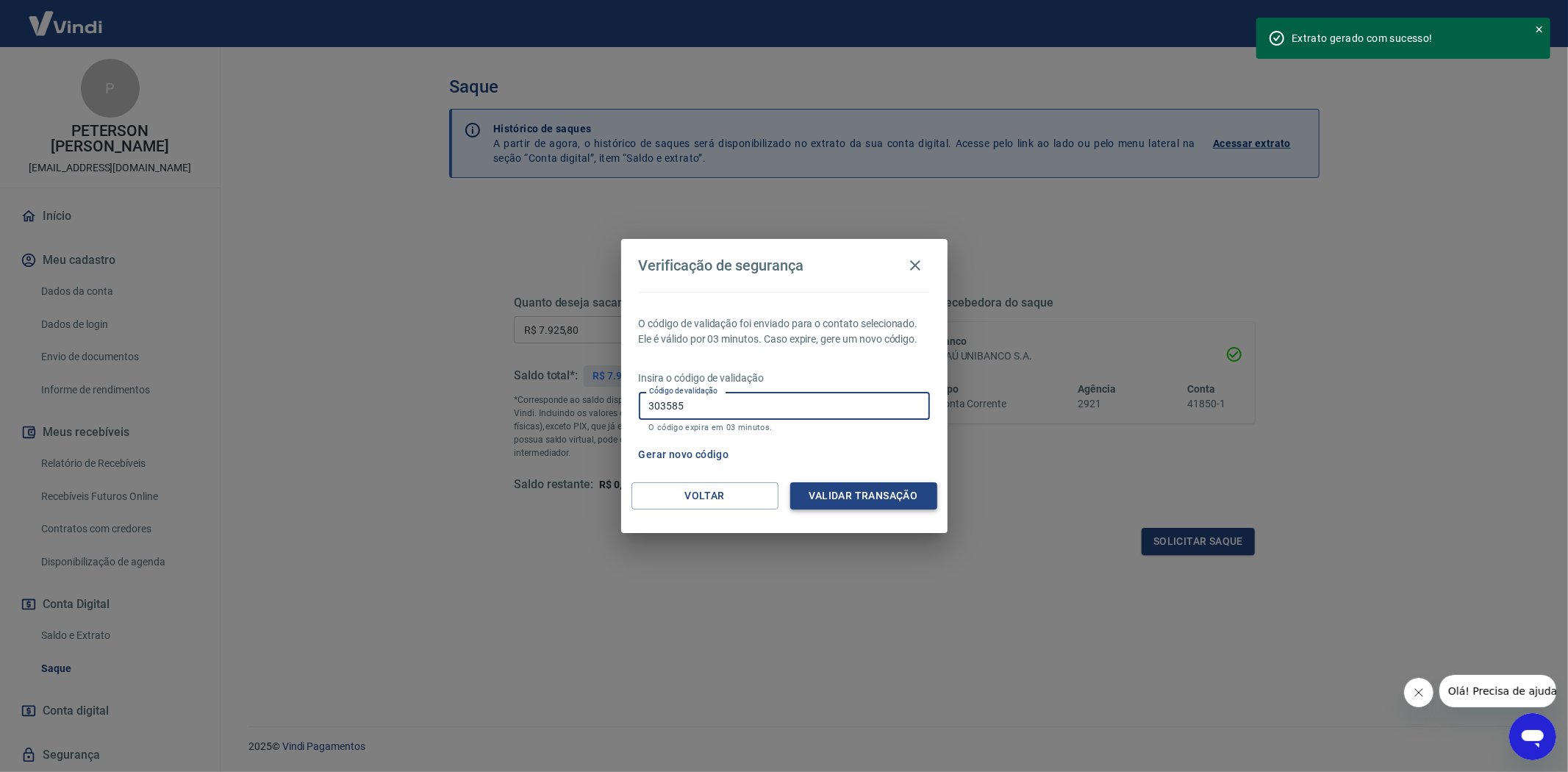
type input "303585"
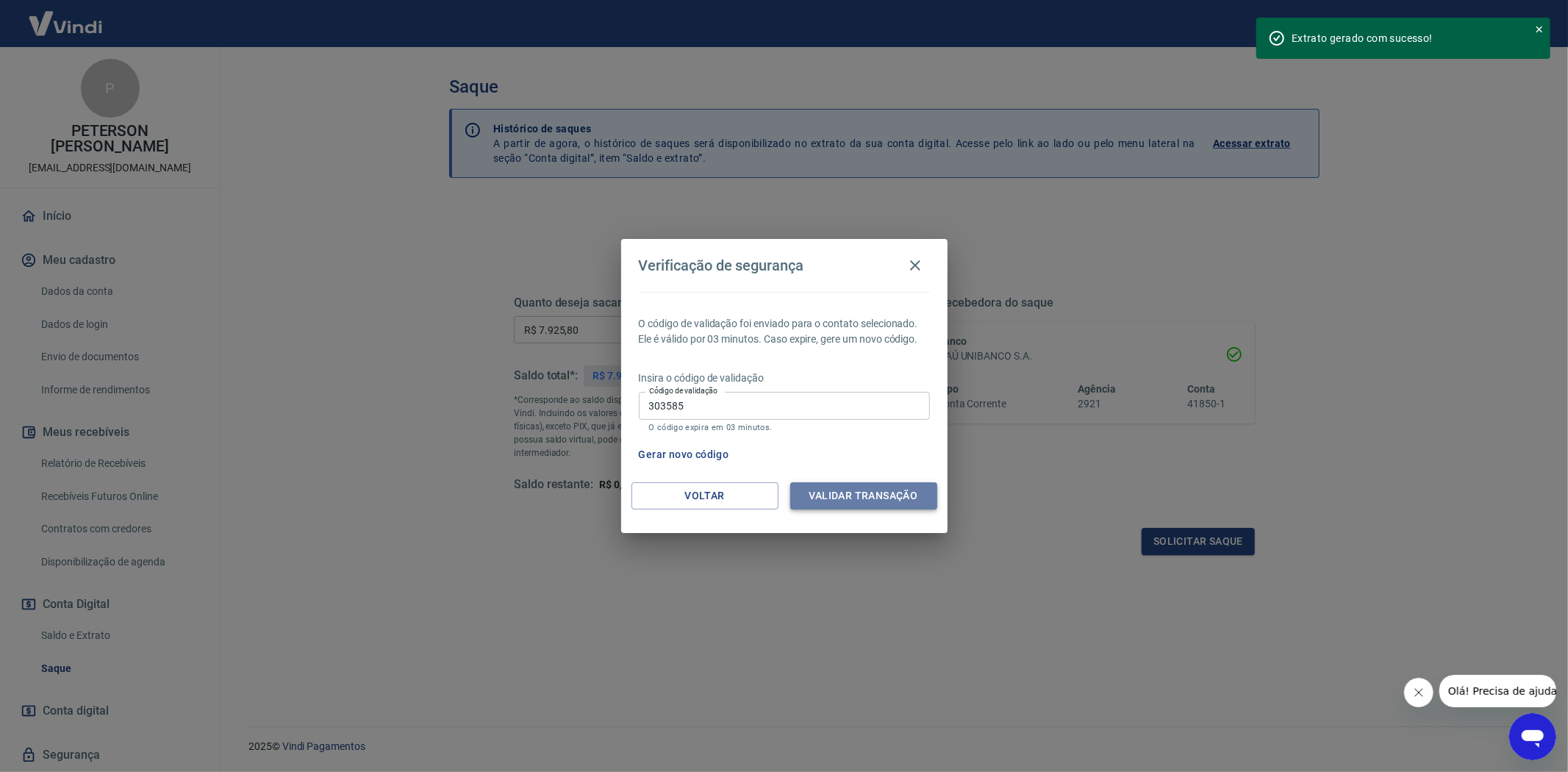
click at [881, 489] on button "Validar transação" at bounding box center [863, 496] width 147 height 27
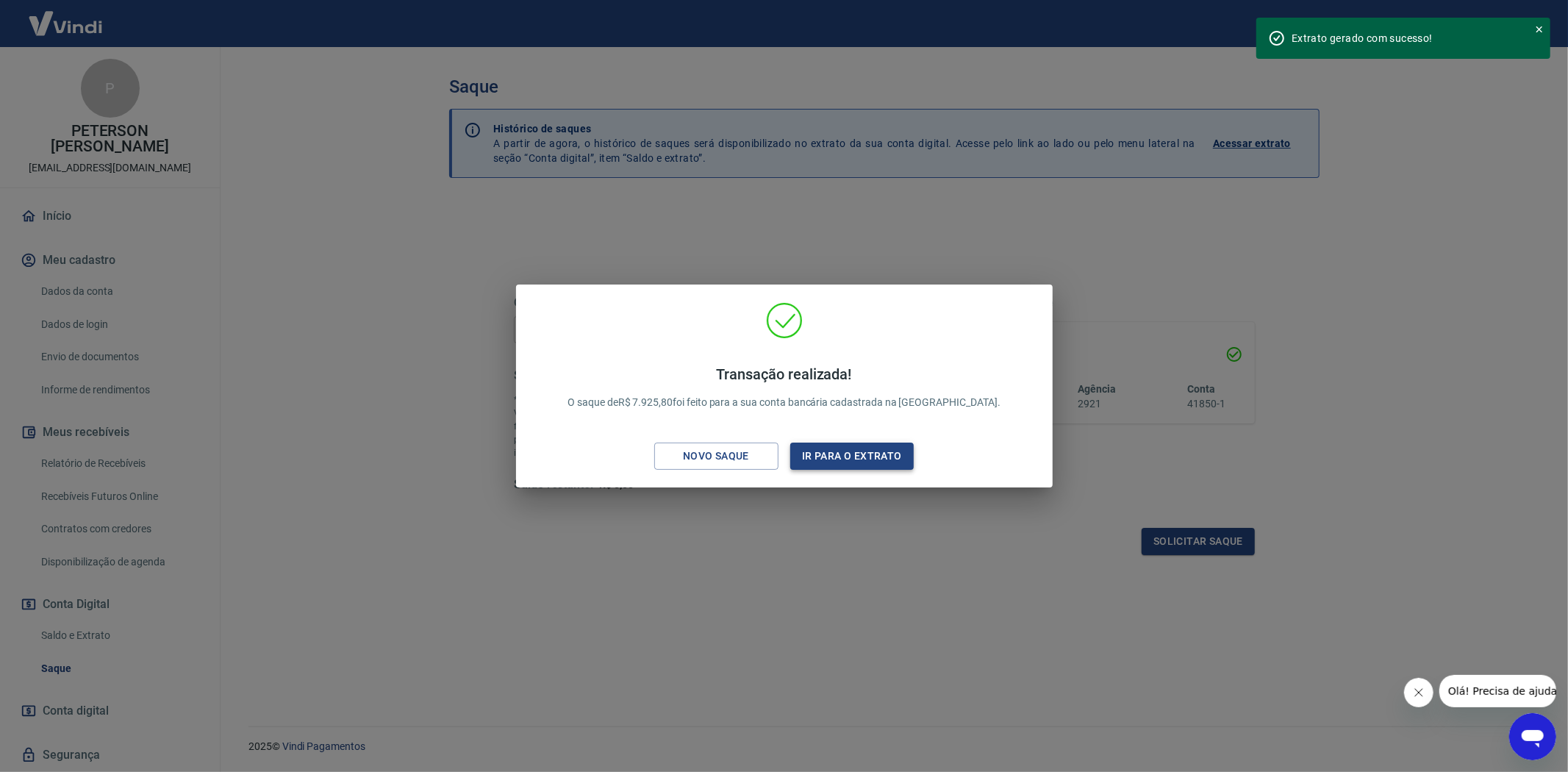
click at [848, 461] on button "Ir para o extrato" at bounding box center [852, 456] width 124 height 27
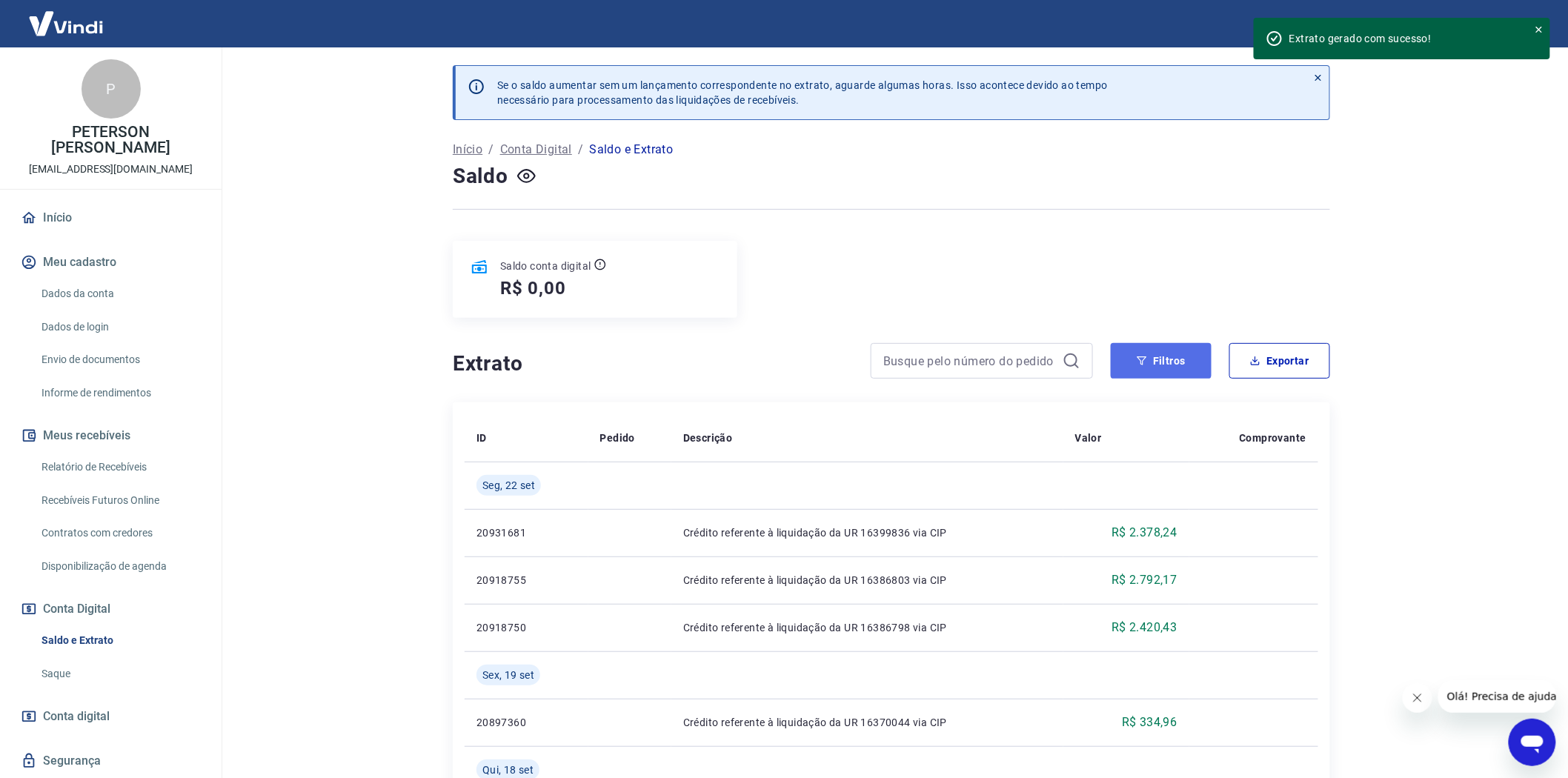
click at [1165, 349] on button "Filtros" at bounding box center [1161, 361] width 101 height 36
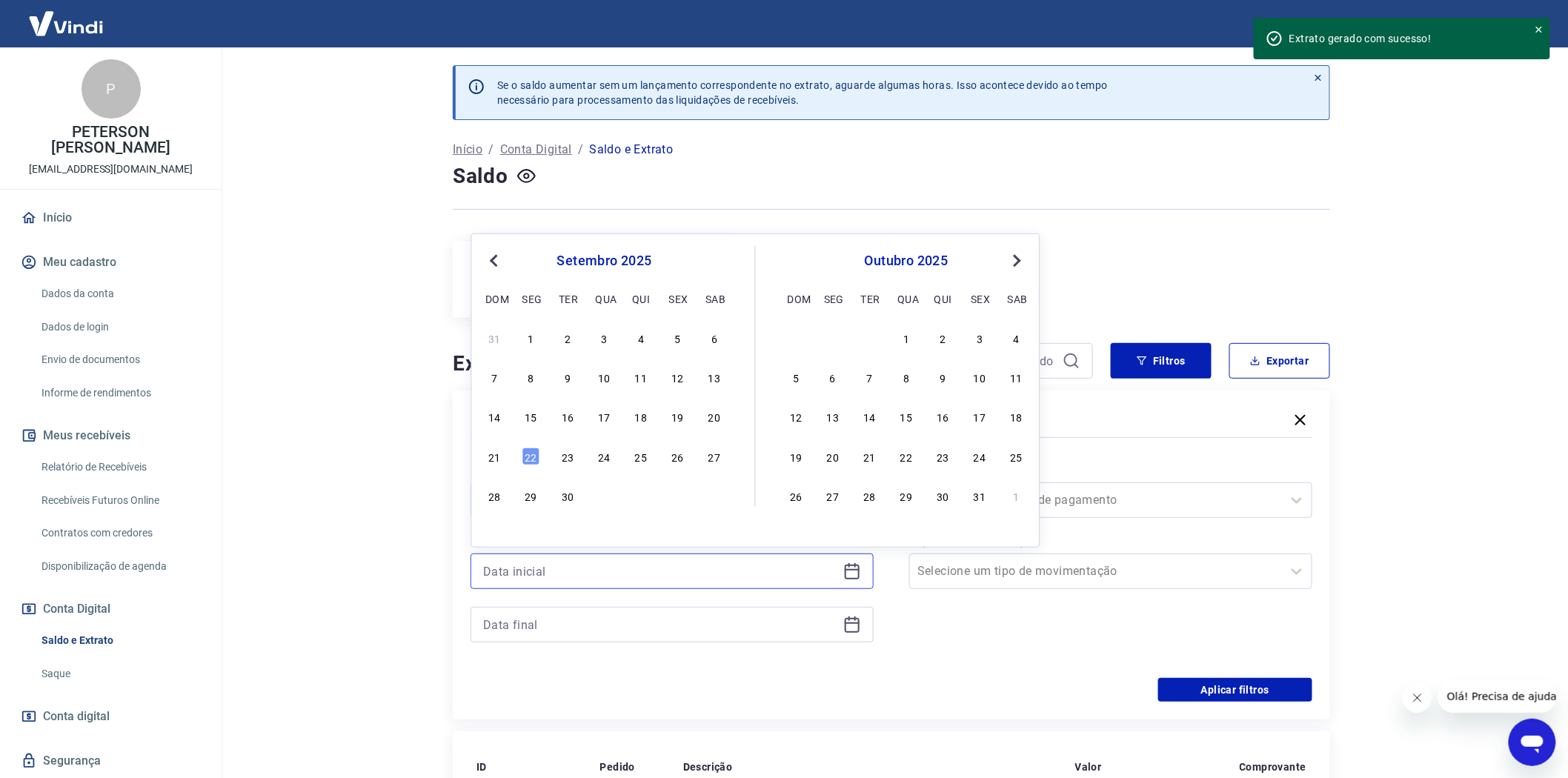
click at [513, 573] on input at bounding box center [660, 572] width 354 height 22
click at [635, 410] on div "18" at bounding box center [641, 416] width 18 height 18
type input "[DATE]"
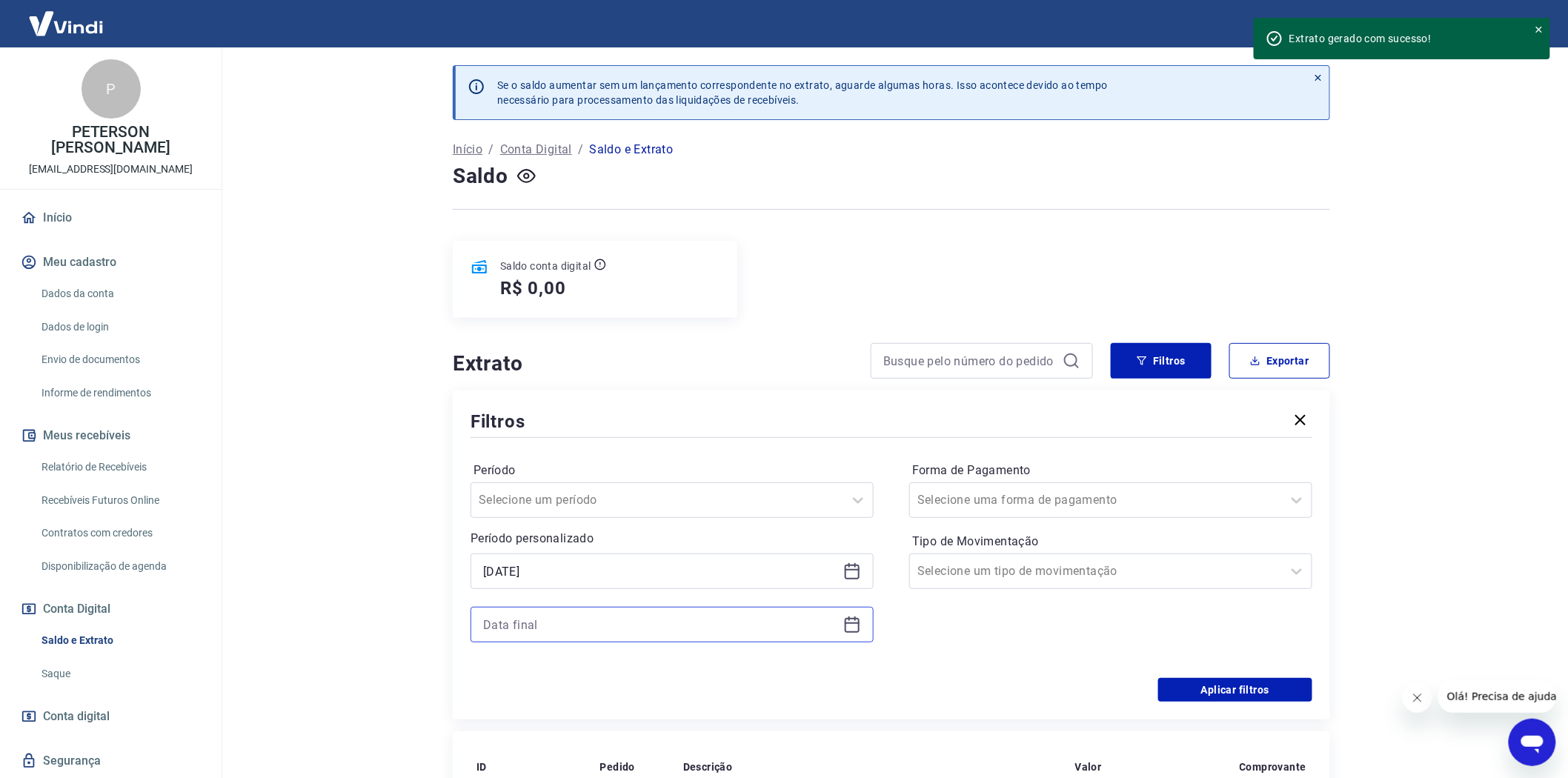
click at [495, 625] on input at bounding box center [660, 625] width 354 height 22
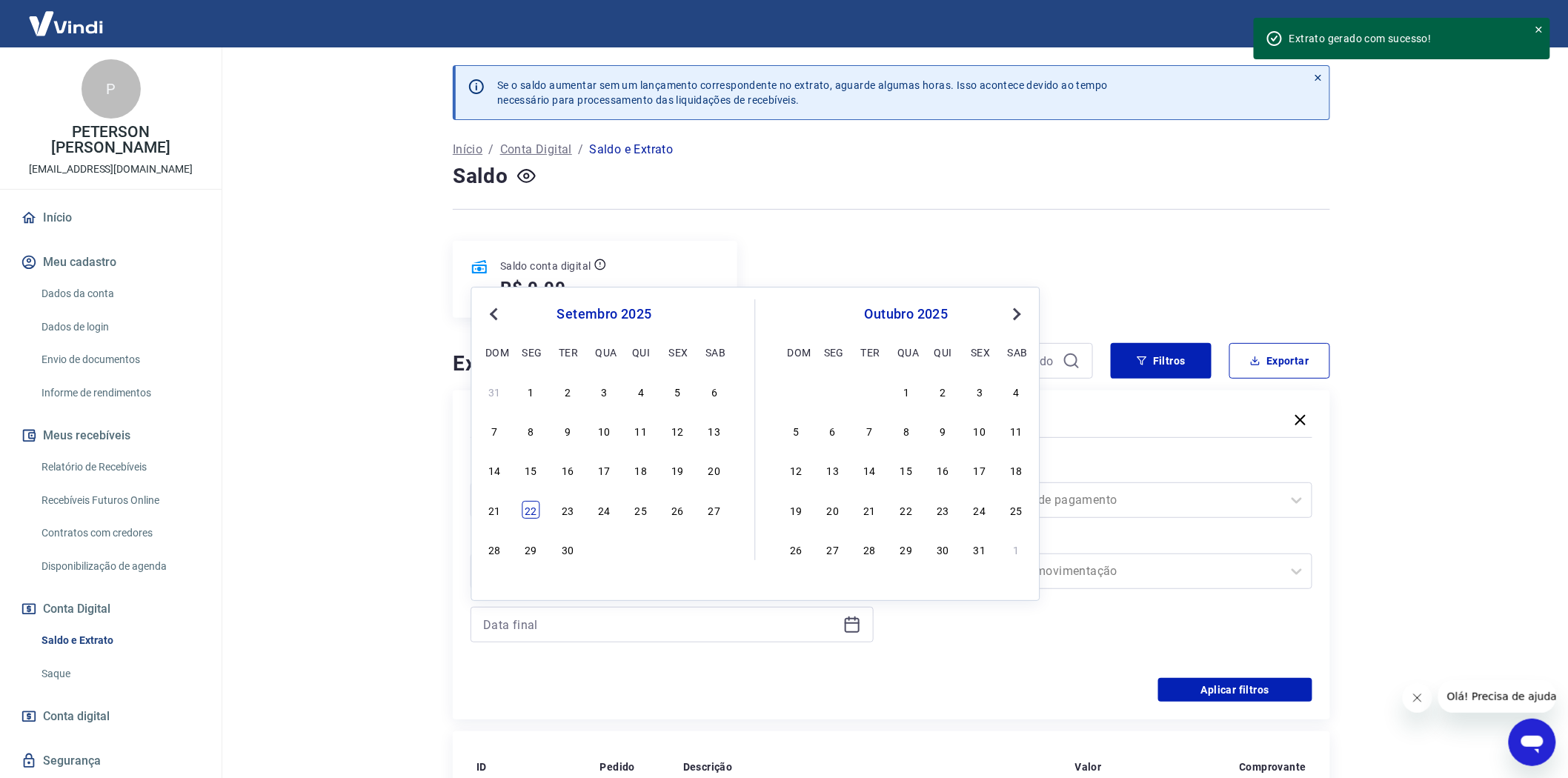
click at [523, 512] on div "22" at bounding box center [531, 509] width 18 height 18
type input "[DATE]"
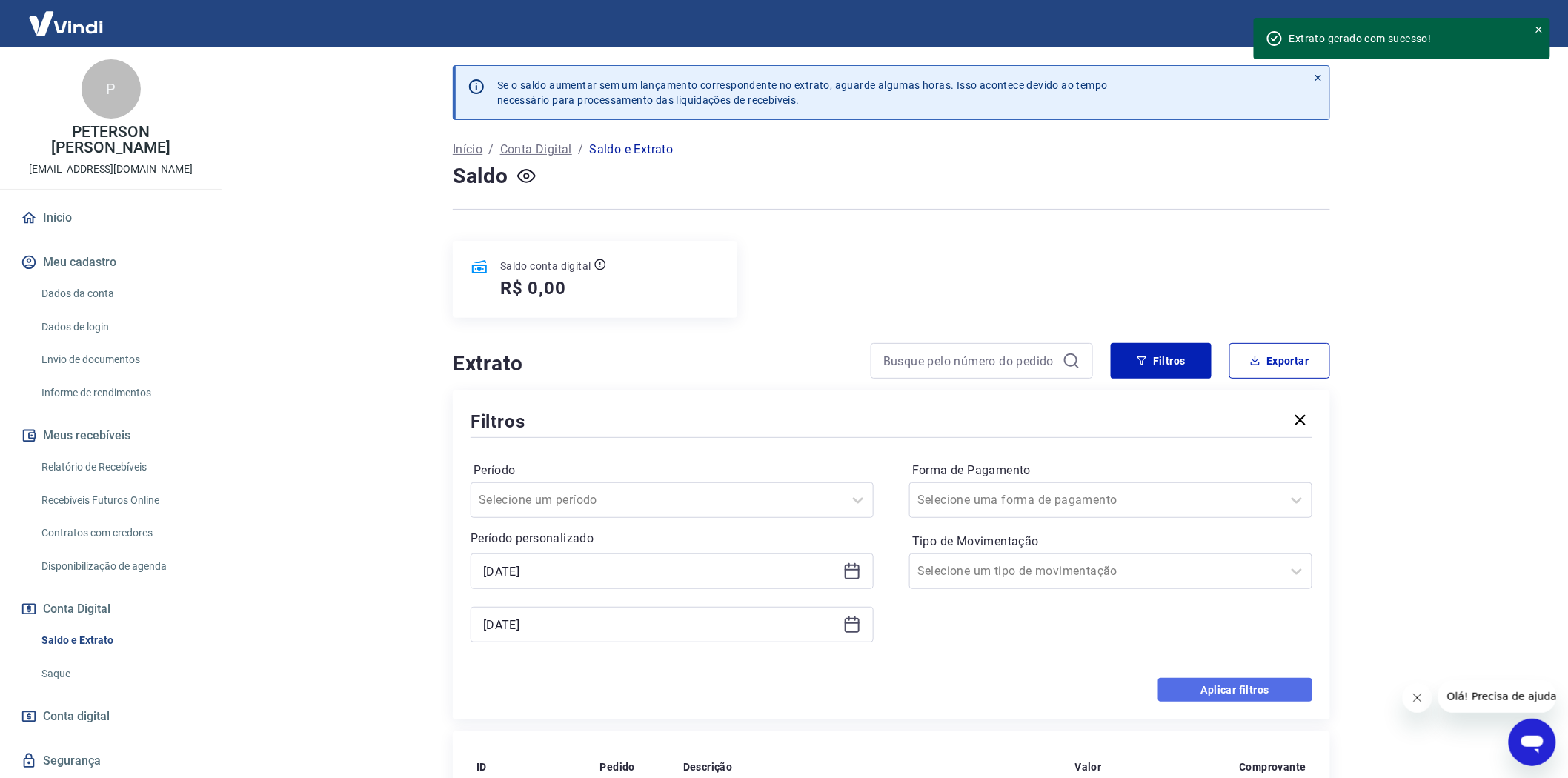
click at [1248, 694] on button "Aplicar filtros" at bounding box center [1236, 690] width 154 height 24
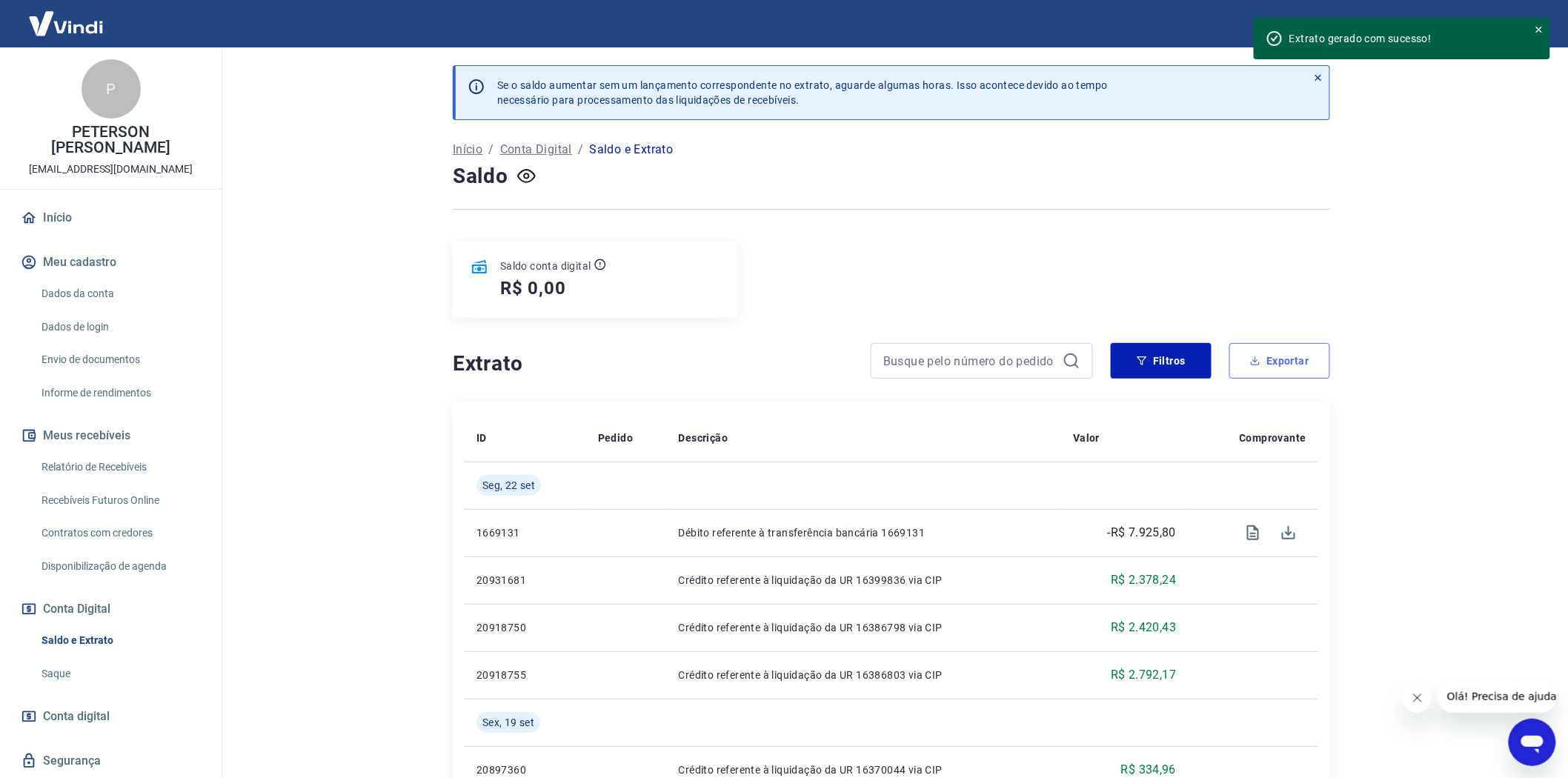
click at [1276, 358] on button "Exportar" at bounding box center [1280, 361] width 101 height 36
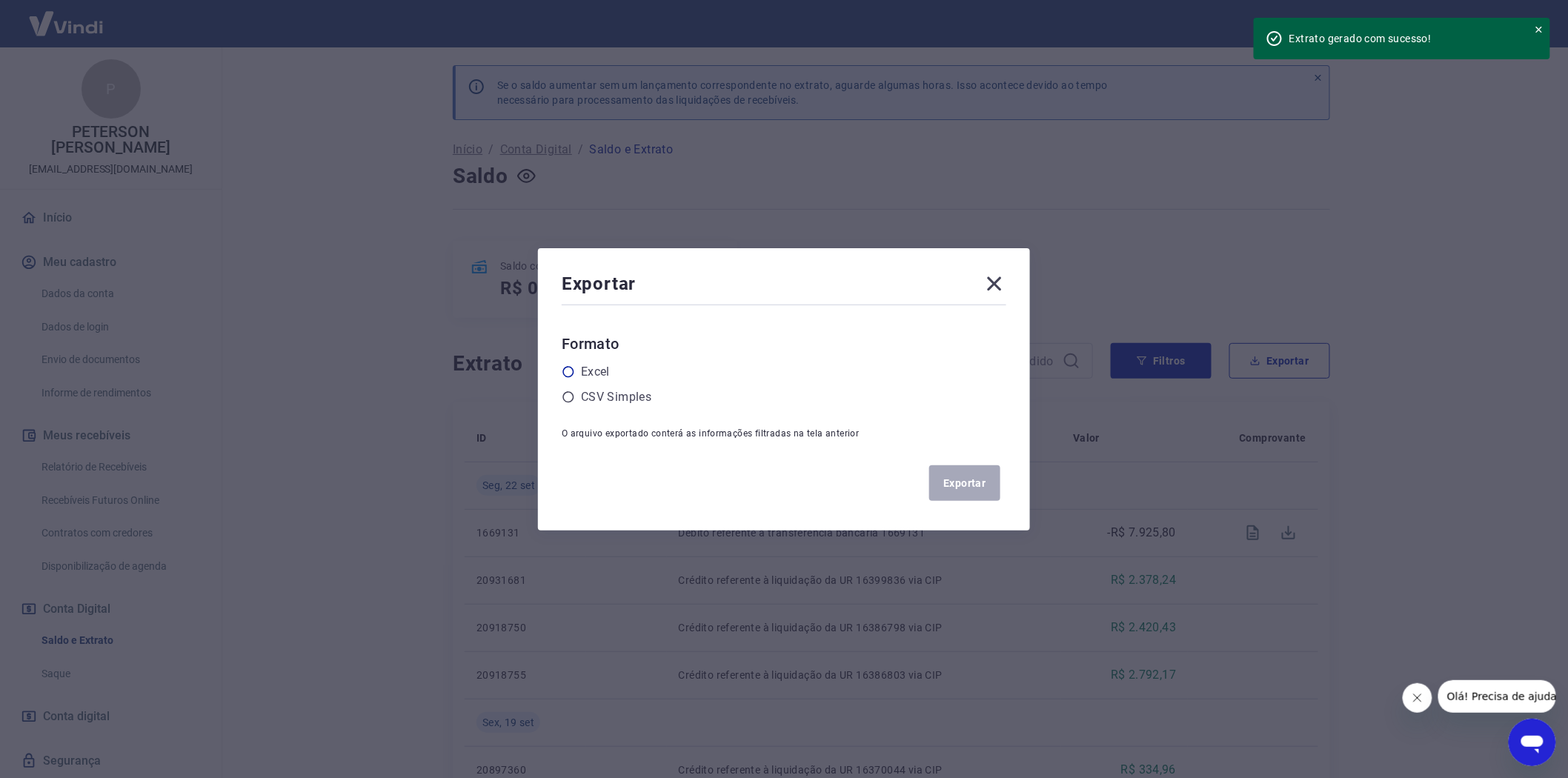
click at [574, 366] on icon at bounding box center [568, 371] width 11 height 11
click at [0, 0] on input "radio" at bounding box center [0, 0] width 0 height 0
click at [980, 485] on button "Exportar" at bounding box center [965, 483] width 71 height 36
